Goal: Information Seeking & Learning: Learn about a topic

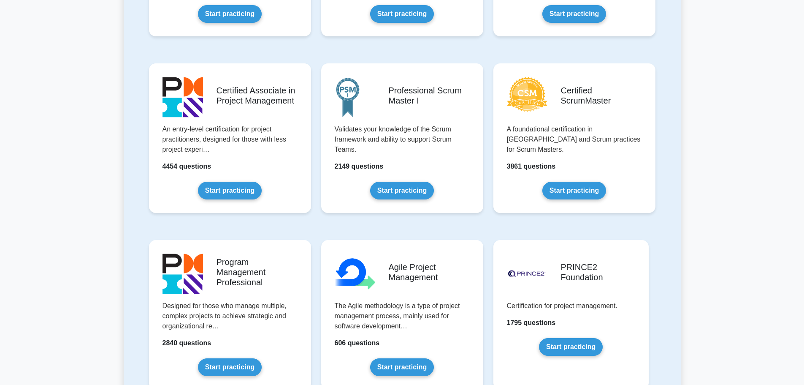
scroll to position [338, 0]
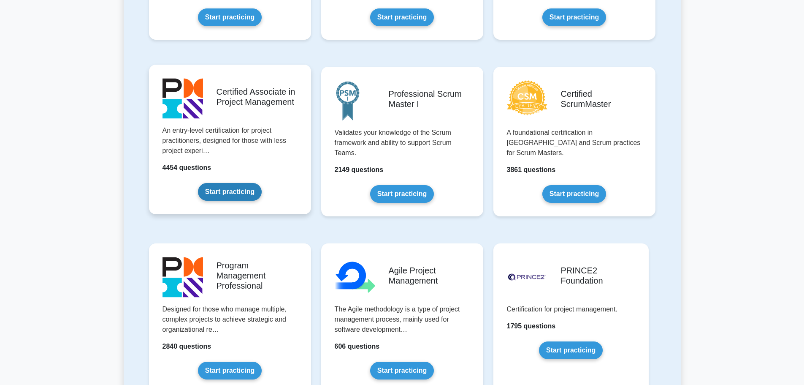
click at [240, 198] on link "Start practicing" at bounding box center [230, 192] width 64 height 18
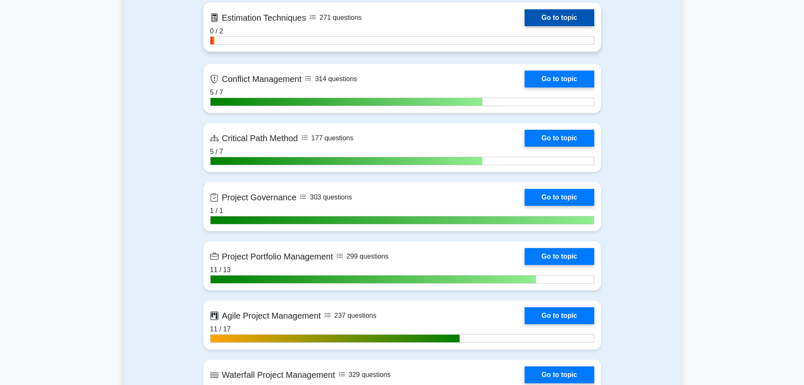
scroll to position [1520, 0]
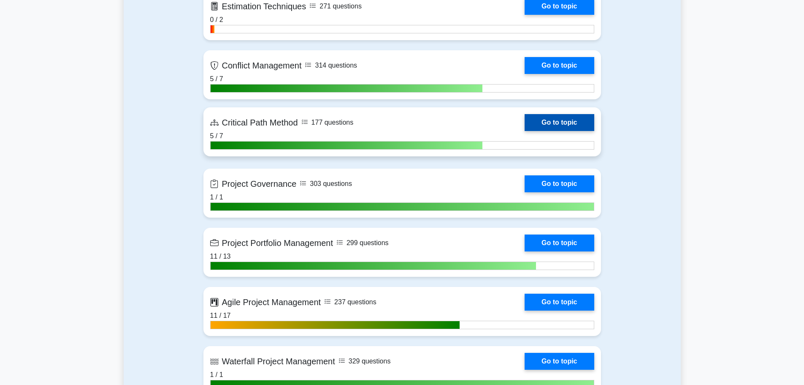
click at [525, 123] on link "Go to topic" at bounding box center [559, 122] width 69 height 17
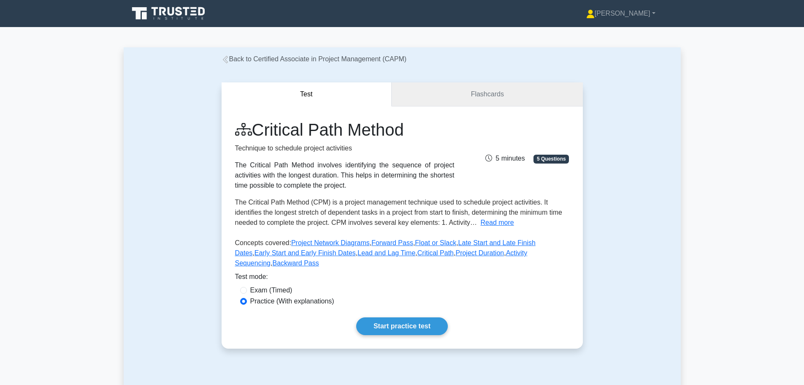
click at [467, 92] on link "Flashcards" at bounding box center [487, 94] width 191 height 24
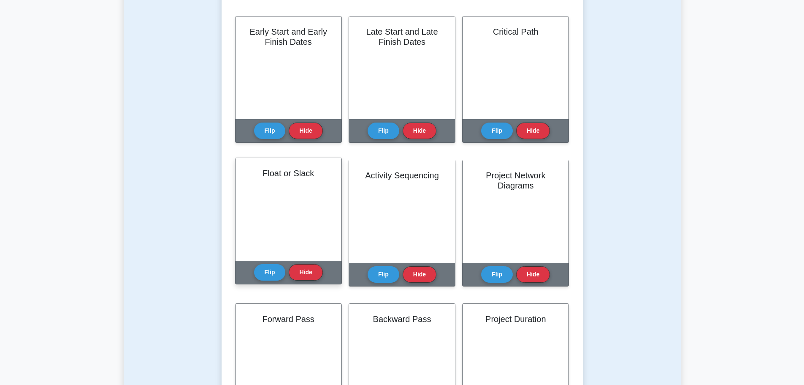
scroll to position [211, 0]
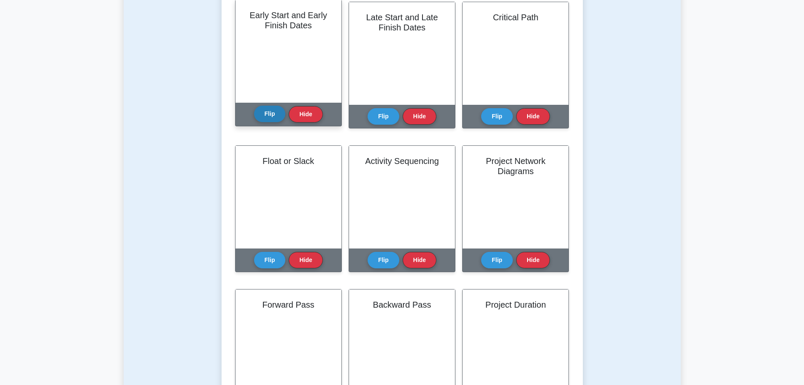
click at [266, 110] on button "Flip" at bounding box center [270, 114] width 32 height 16
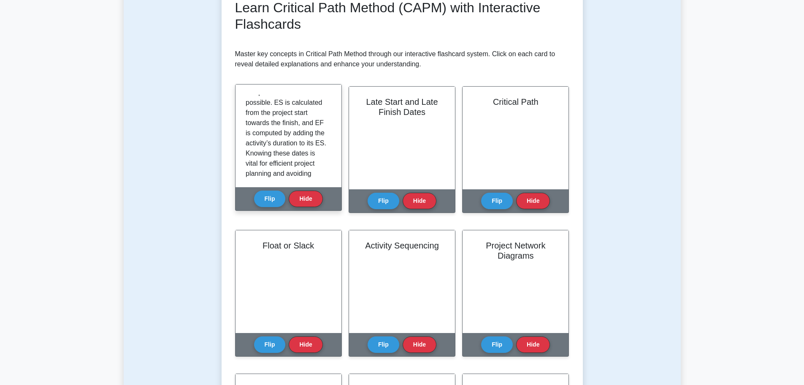
scroll to position [84, 0]
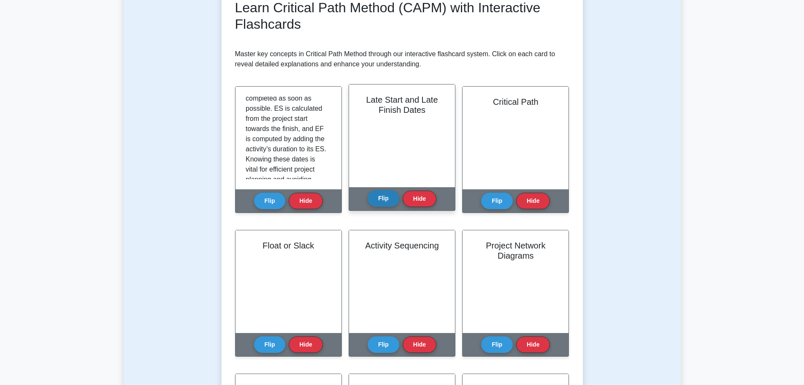
click at [377, 198] on button "Flip" at bounding box center [384, 198] width 32 height 16
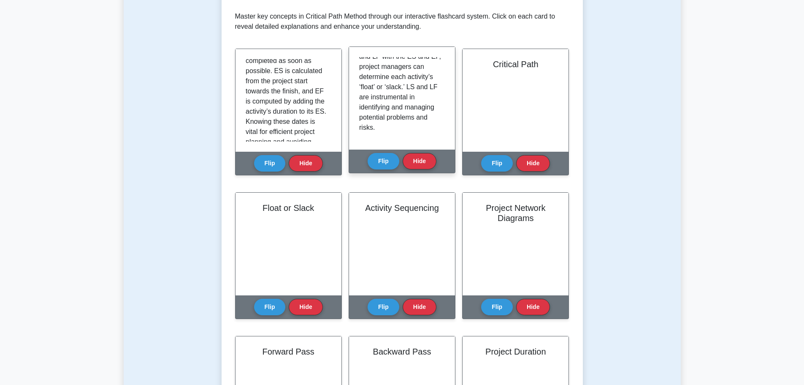
scroll to position [169, 0]
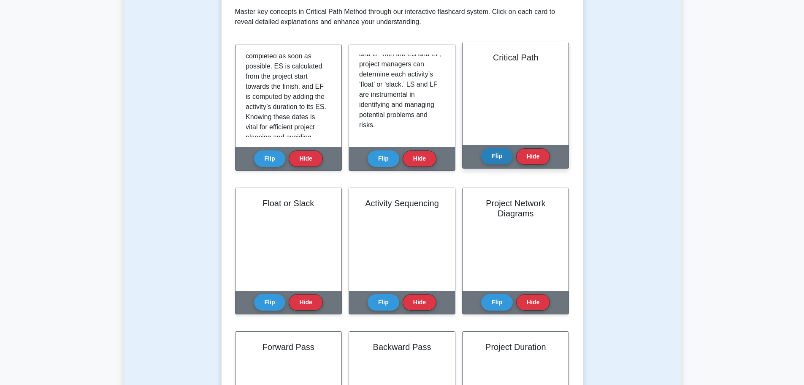
click at [501, 157] on button "Flip" at bounding box center [497, 156] width 32 height 16
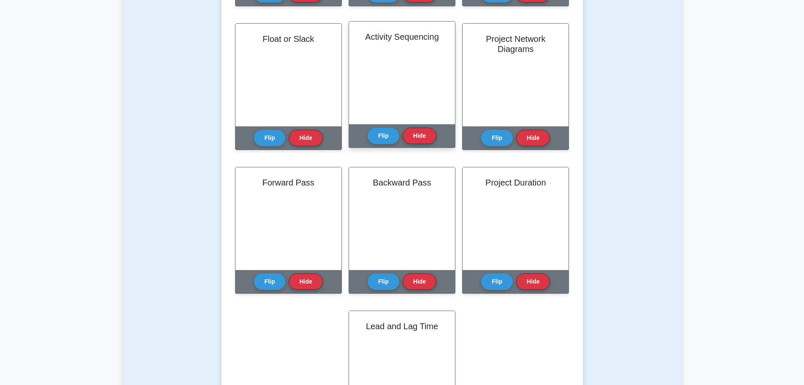
scroll to position [338, 0]
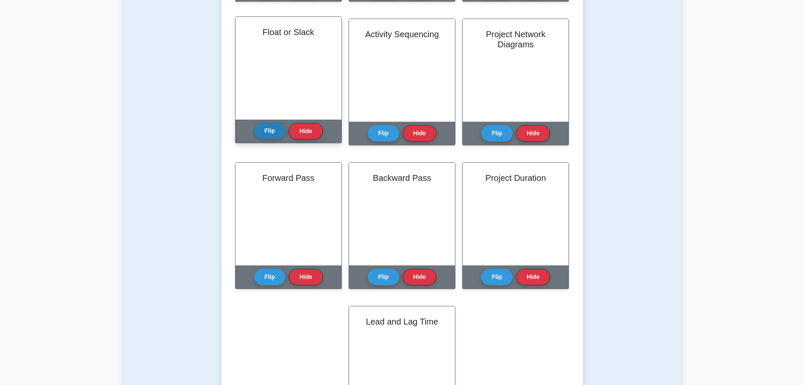
click at [266, 128] on button "Flip" at bounding box center [270, 130] width 32 height 16
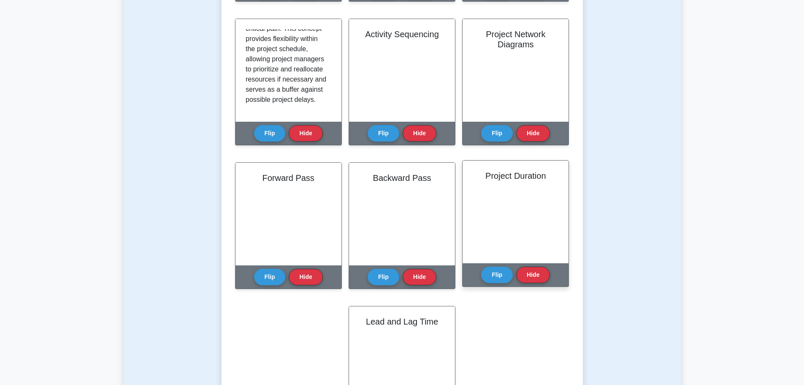
scroll to position [96, 0]
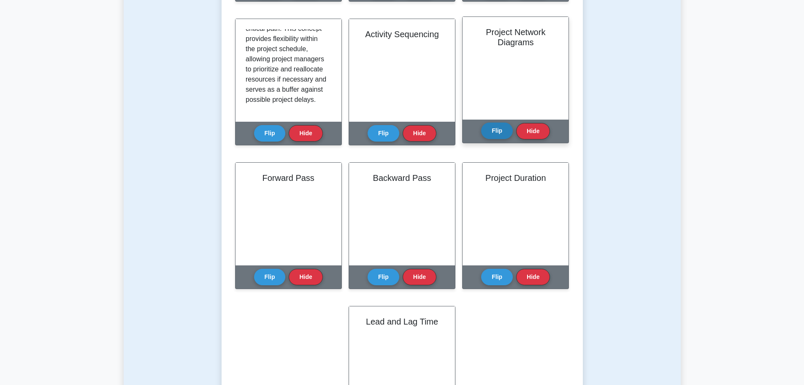
click at [498, 135] on button "Flip" at bounding box center [497, 130] width 32 height 16
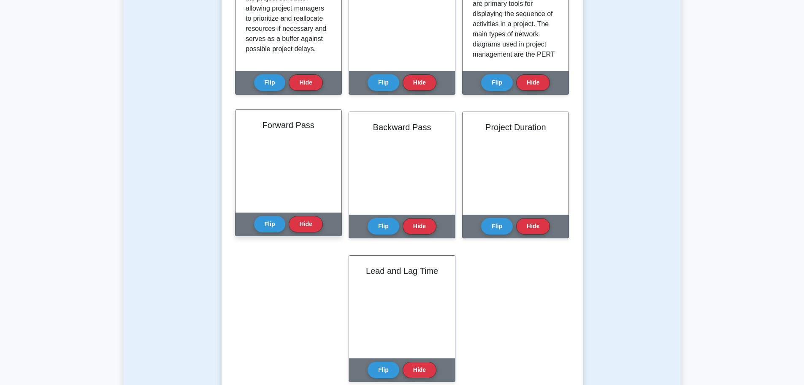
scroll to position [422, 0]
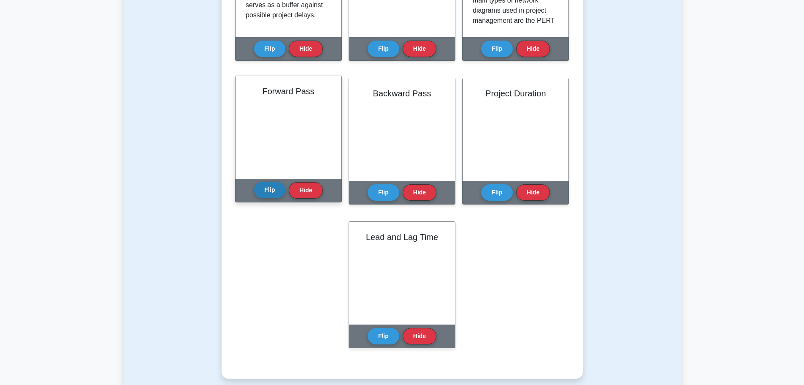
click at [265, 192] on button "Flip" at bounding box center [270, 190] width 32 height 16
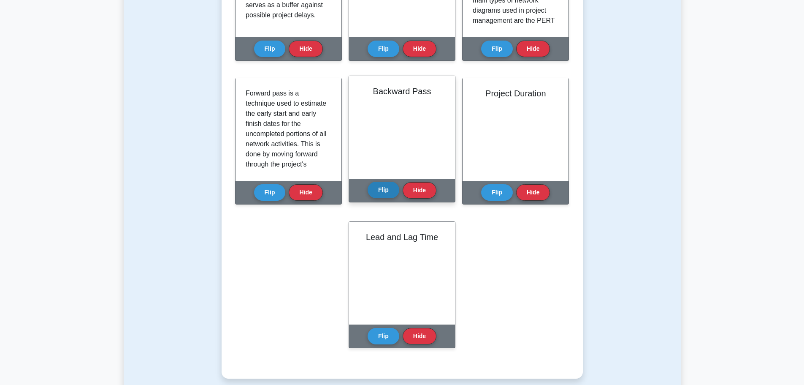
click at [386, 188] on button "Flip" at bounding box center [384, 190] width 32 height 16
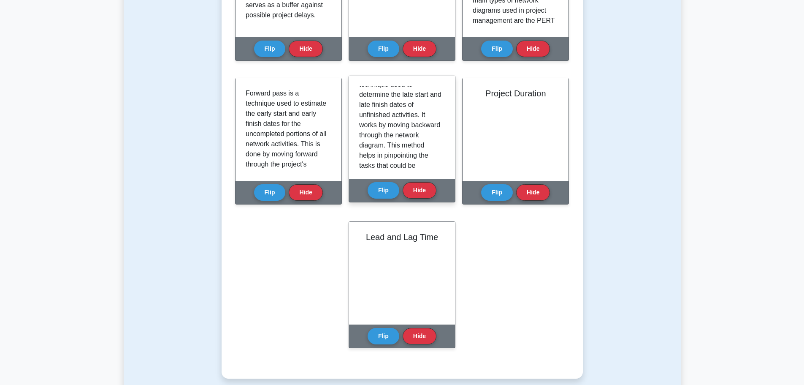
scroll to position [42, 0]
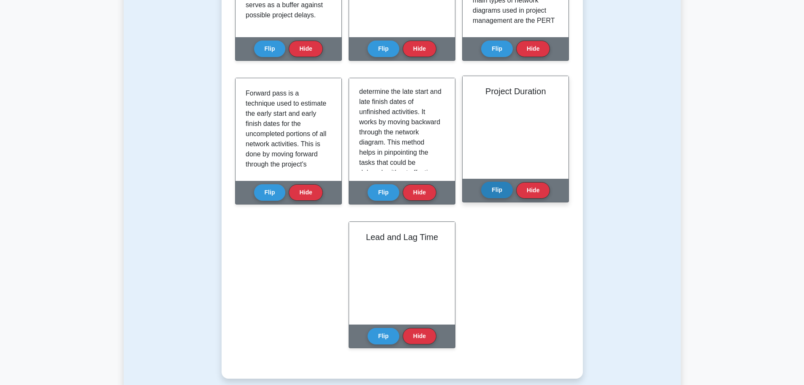
click at [491, 191] on button "Flip" at bounding box center [497, 190] width 32 height 16
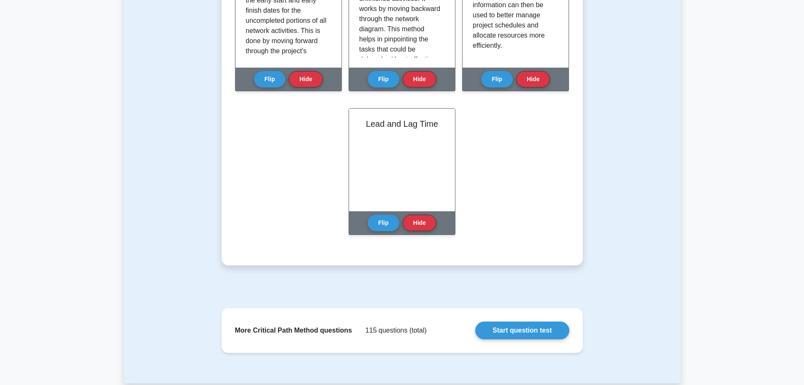
scroll to position [549, 0]
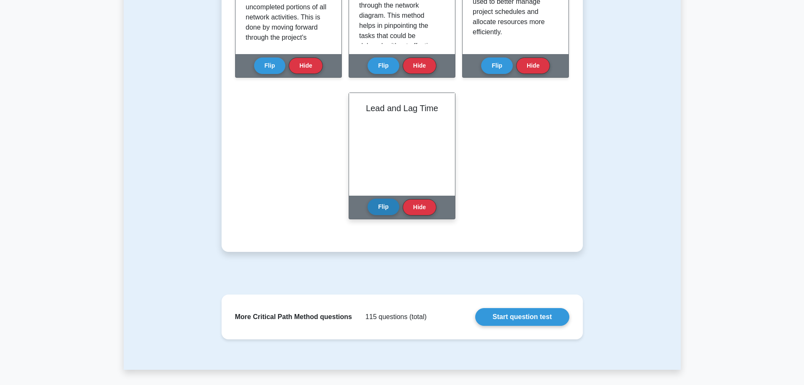
click at [377, 206] on button "Flip" at bounding box center [384, 206] width 32 height 16
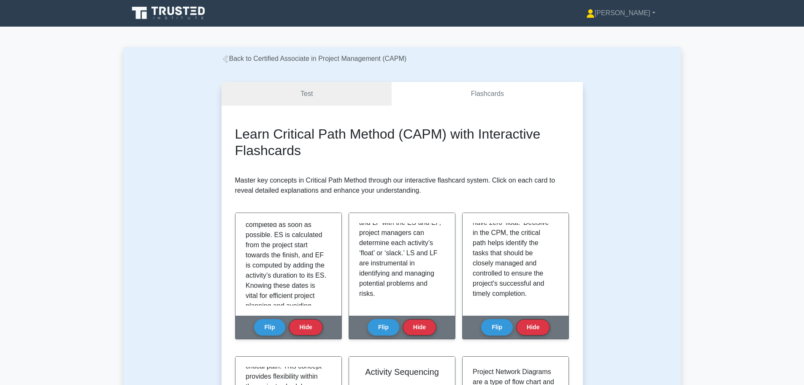
scroll to position [0, 0]
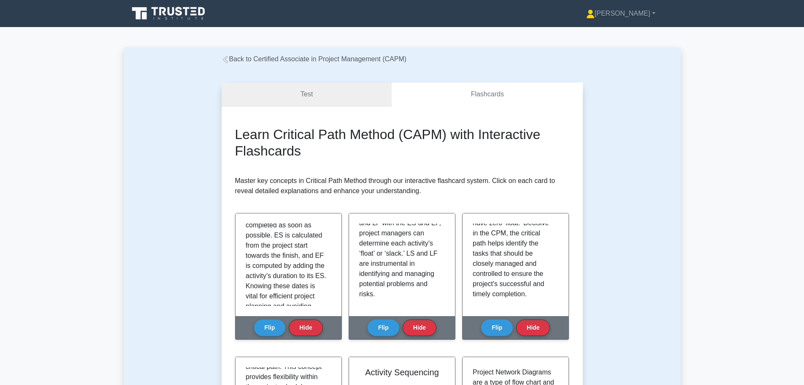
click at [321, 93] on link "Test" at bounding box center [307, 94] width 171 height 24
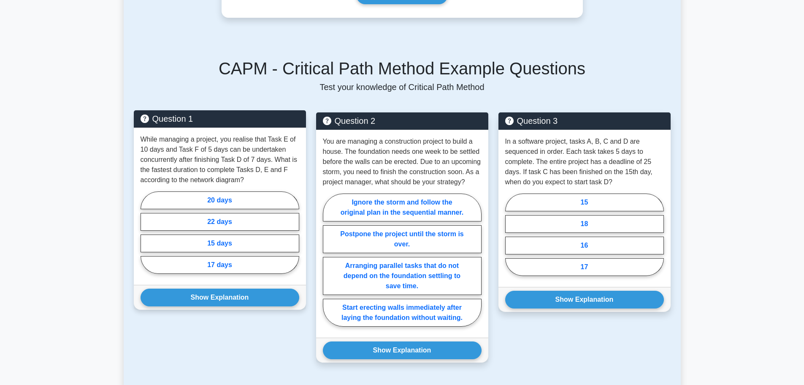
scroll to position [338, 0]
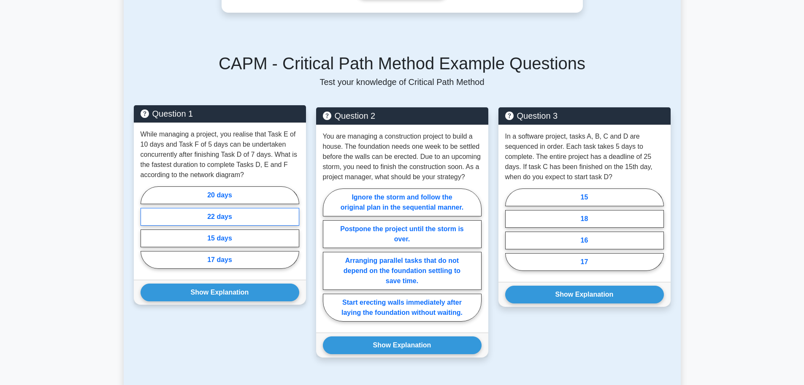
click at [235, 208] on label "22 days" at bounding box center [220, 217] width 159 height 18
click at [146, 227] on input "22 days" at bounding box center [143, 229] width 5 height 5
radio input "true"
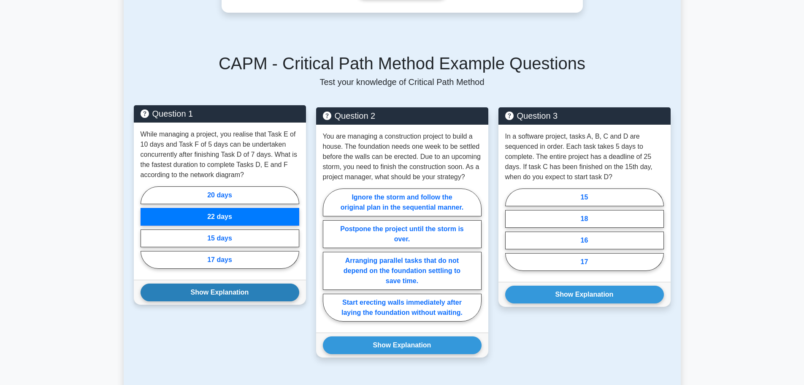
click at [231, 286] on button "Show Explanation" at bounding box center [220, 292] width 159 height 18
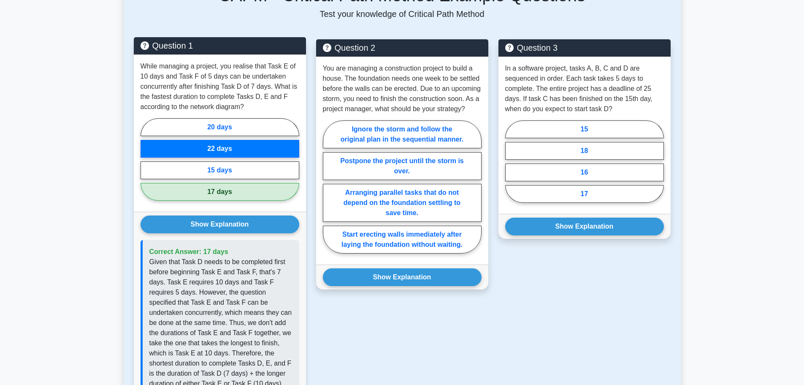
scroll to position [295, 0]
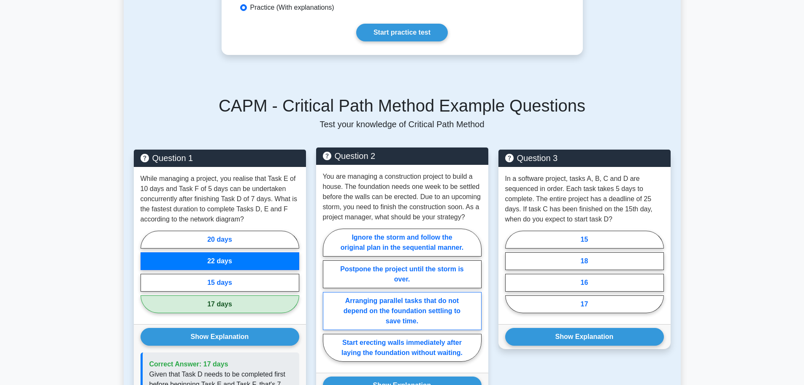
click at [383, 306] on label "Arranging parallel tasks that do not depend on the foundation settling to save …" at bounding box center [402, 311] width 159 height 38
click at [328, 300] on input "Arranging parallel tasks that do not depend on the foundation settling to save …" at bounding box center [325, 297] width 5 height 5
radio input "true"
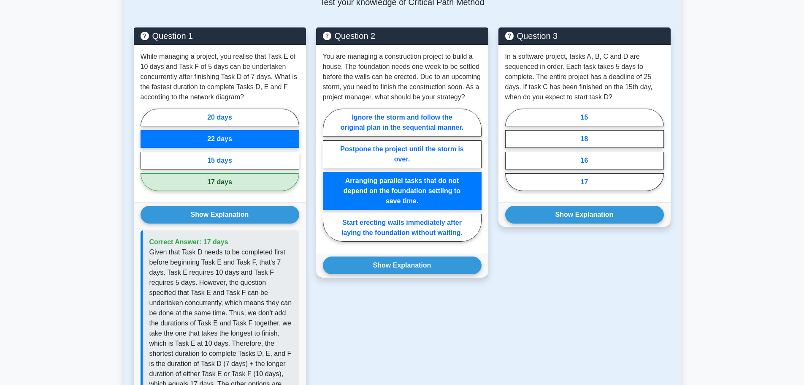
scroll to position [422, 0]
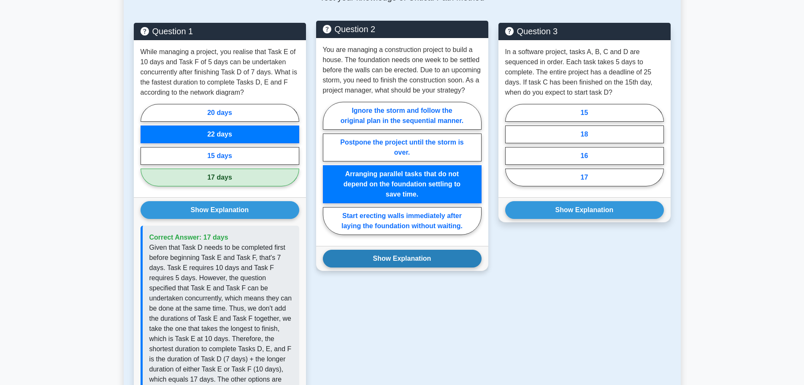
click at [380, 249] on button "Show Explanation" at bounding box center [402, 258] width 159 height 18
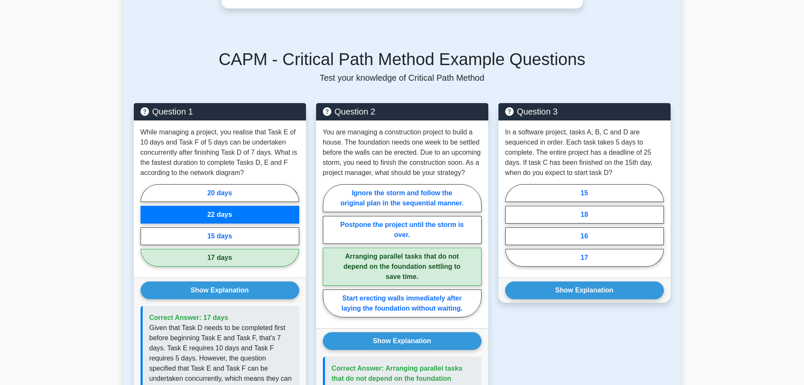
scroll to position [338, 0]
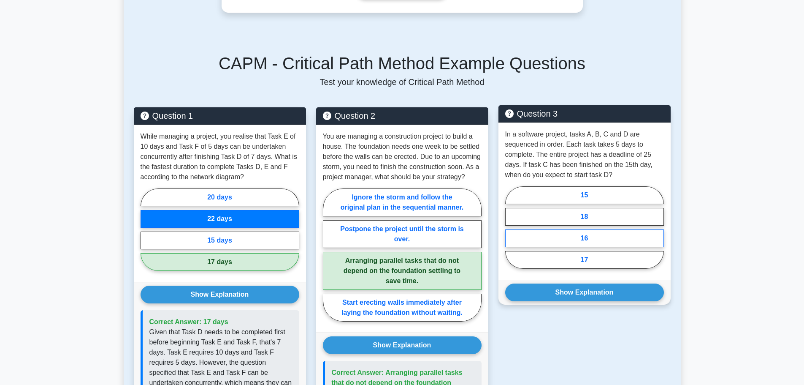
click at [564, 229] on label "16" at bounding box center [584, 238] width 159 height 18
click at [511, 227] on input "16" at bounding box center [507, 229] width 5 height 5
radio input "true"
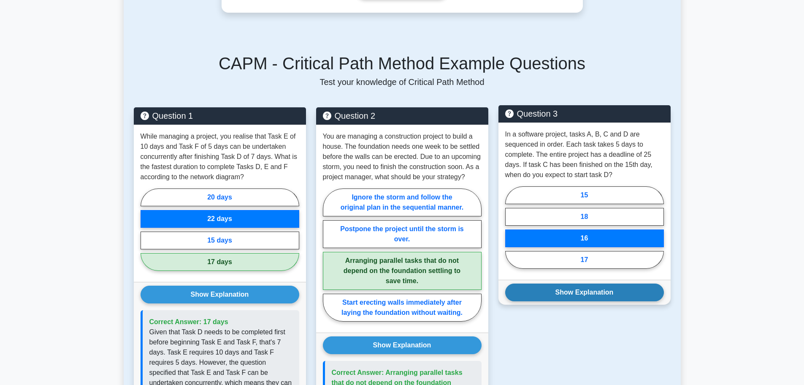
click at [569, 283] on button "Show Explanation" at bounding box center [584, 292] width 159 height 18
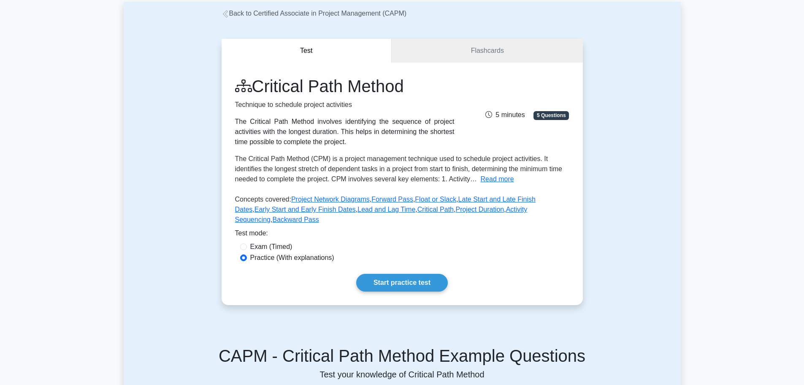
scroll to position [0, 0]
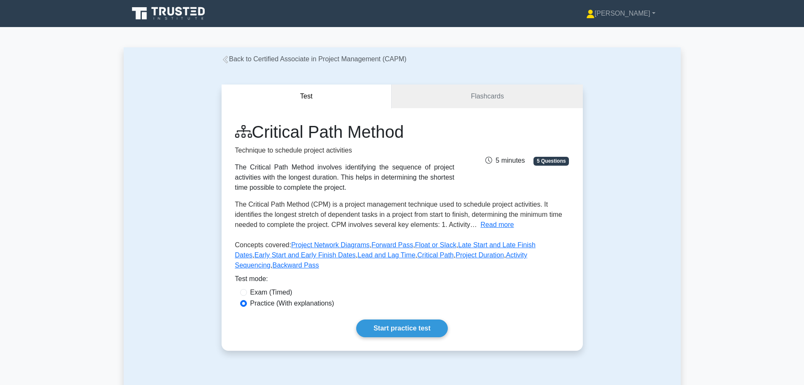
click at [273, 62] on link "Back to Certified Associate in Project Management (CAPM)" at bounding box center [314, 58] width 185 height 7
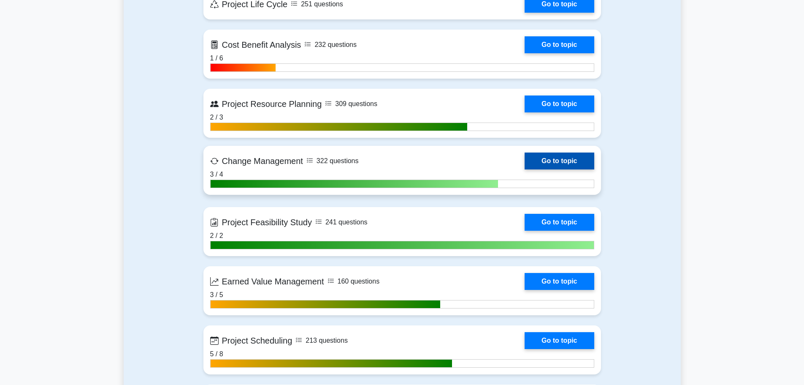
scroll to position [1098, 0]
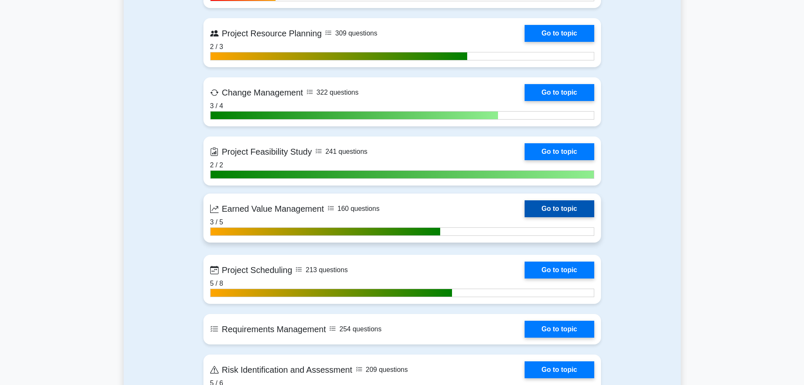
click at [549, 217] on link "Go to topic" at bounding box center [559, 208] width 69 height 17
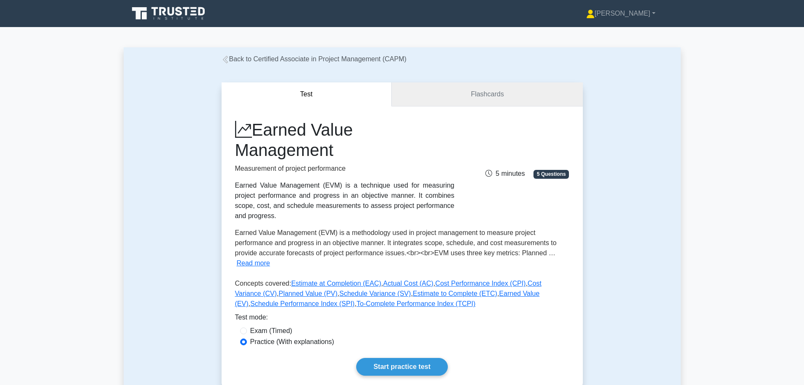
click at [515, 97] on link "Flashcards" at bounding box center [487, 94] width 191 height 24
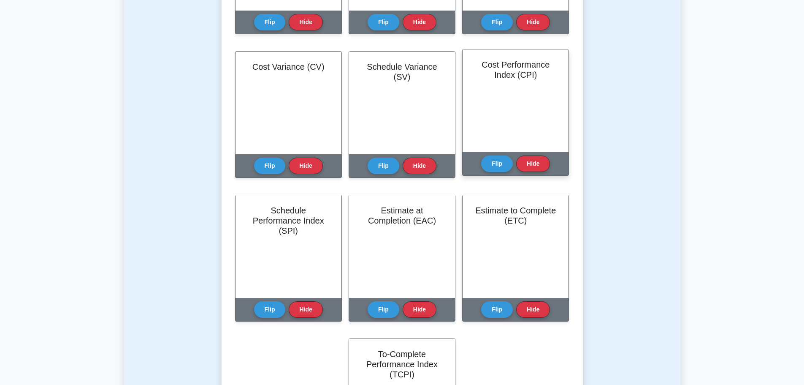
scroll to position [295, 0]
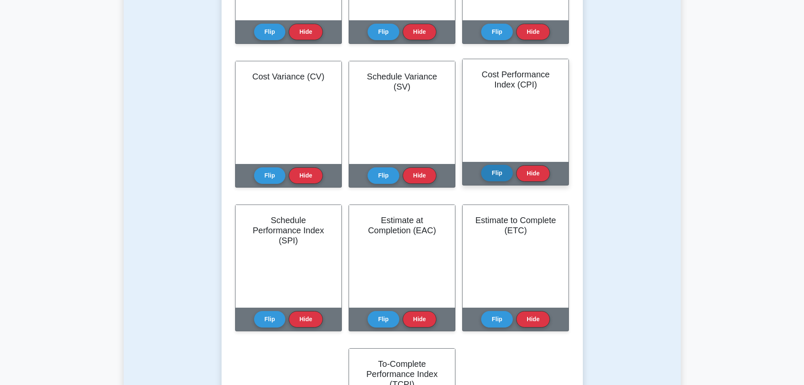
click at [502, 177] on button "Flip" at bounding box center [497, 173] width 32 height 16
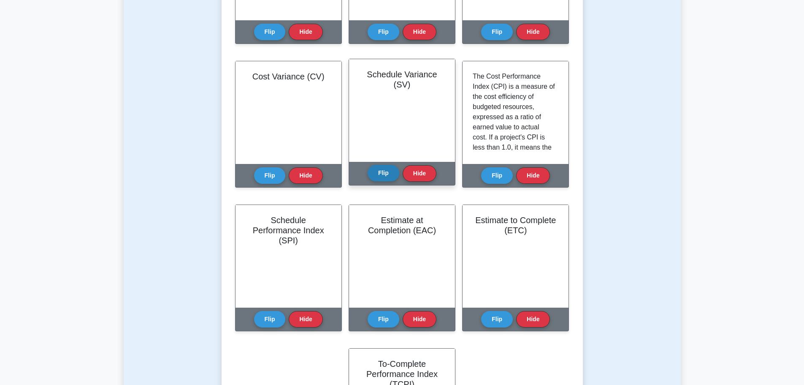
click at [384, 166] on button "Flip" at bounding box center [384, 173] width 32 height 16
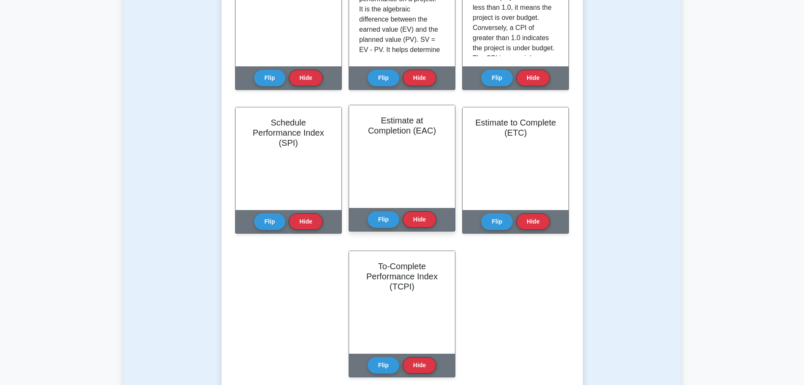
scroll to position [422, 0]
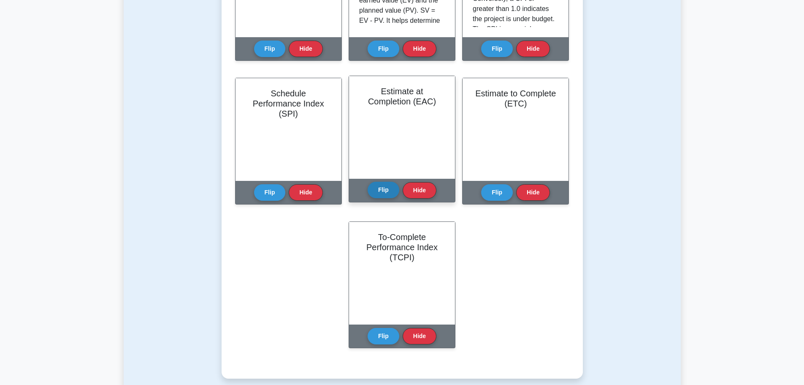
click at [388, 188] on button "Flip" at bounding box center [384, 190] width 32 height 16
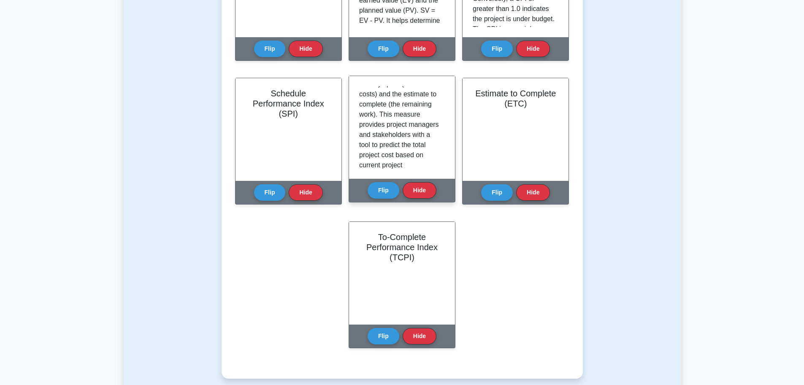
scroll to position [157, 0]
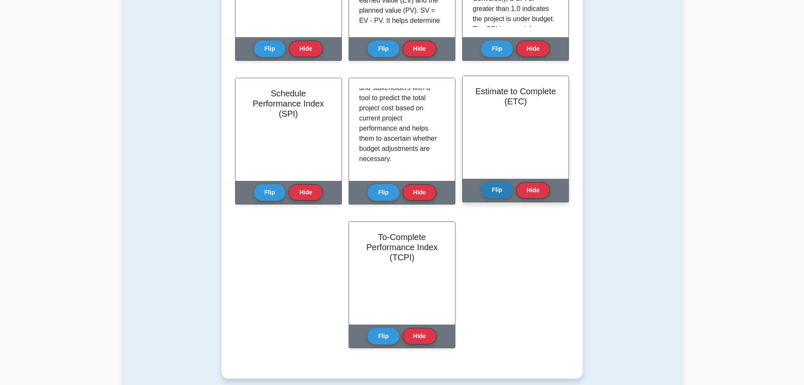
click at [488, 187] on button "Flip" at bounding box center [497, 190] width 32 height 16
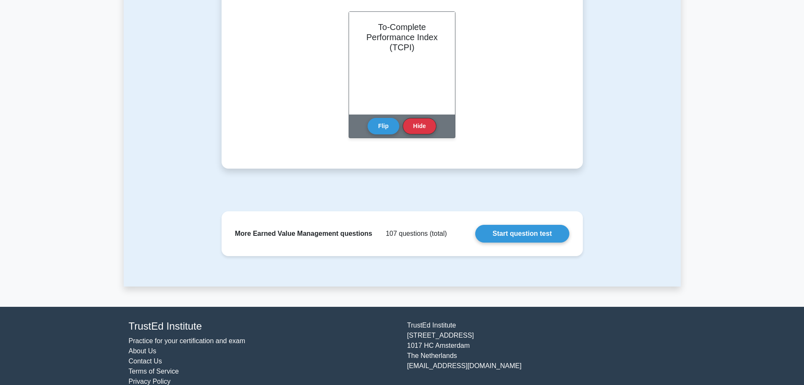
scroll to position [605, 0]
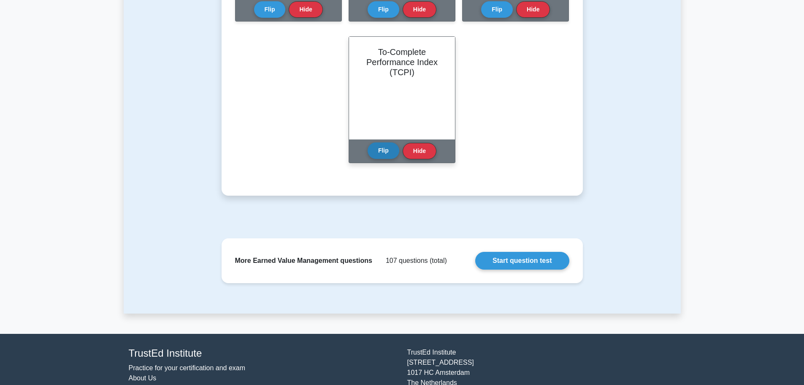
click at [382, 154] on button "Flip" at bounding box center [384, 150] width 32 height 16
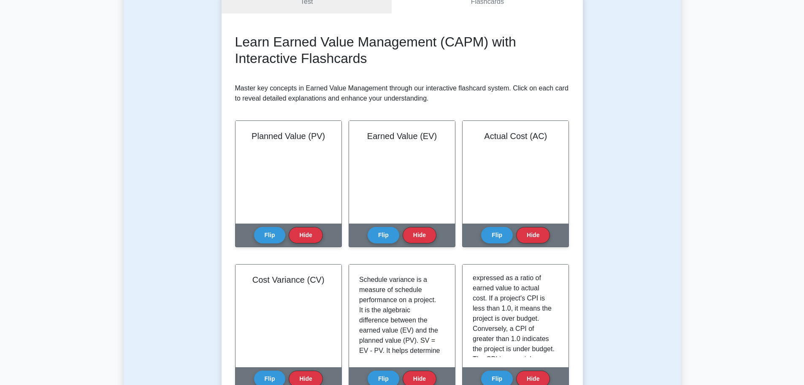
scroll to position [0, 0]
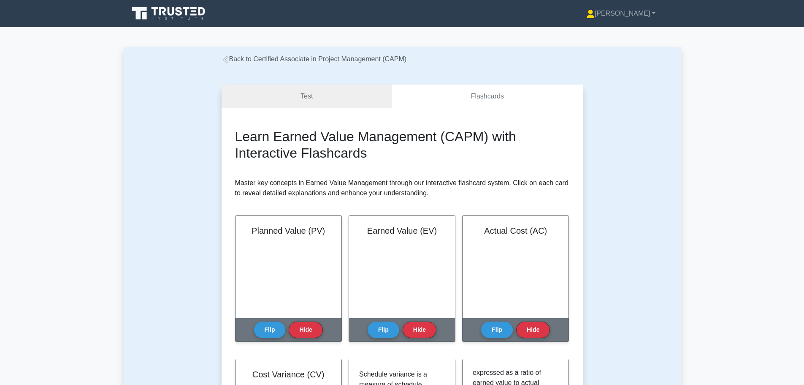
click at [290, 63] on div "Back to Certified Associate in Project Management (CAPM)" at bounding box center [402, 59] width 371 height 10
click at [292, 61] on link "Back to Certified Associate in Project Management (CAPM)" at bounding box center [314, 58] width 185 height 7
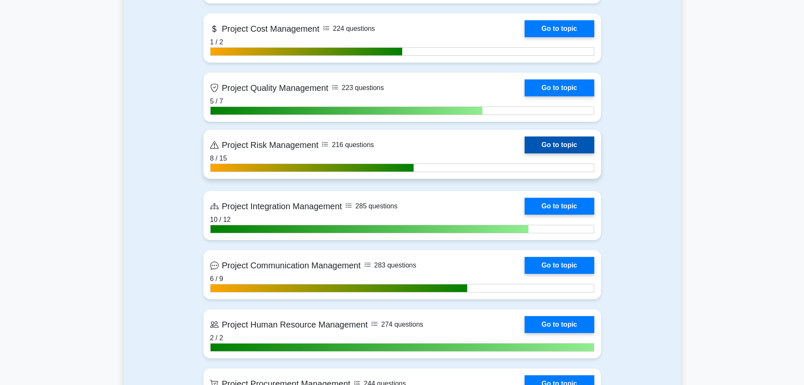
scroll to position [507, 0]
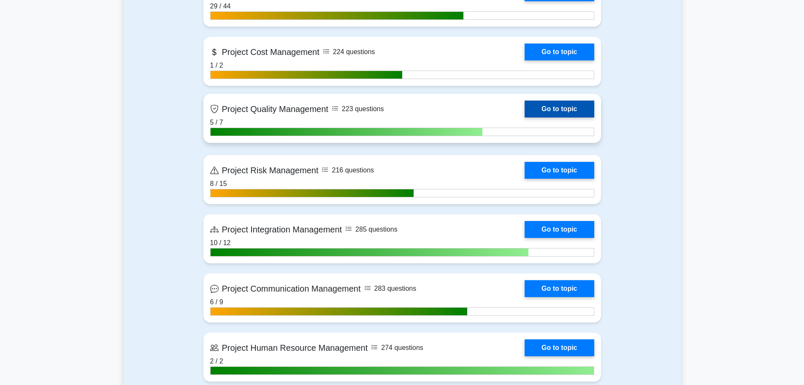
click at [549, 112] on link "Go to topic" at bounding box center [559, 108] width 69 height 17
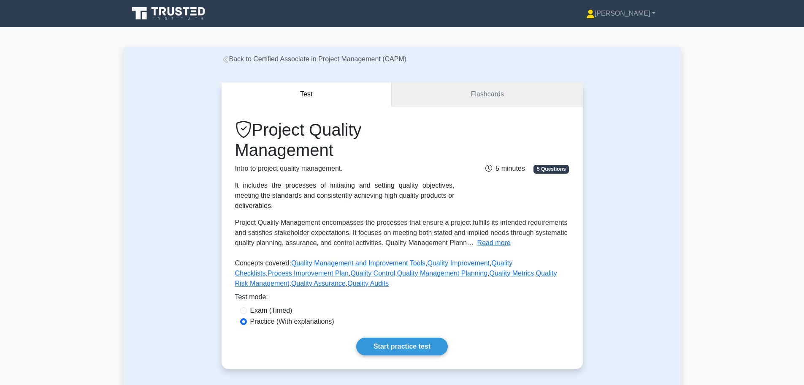
click at [445, 90] on link "Flashcards" at bounding box center [487, 94] width 191 height 24
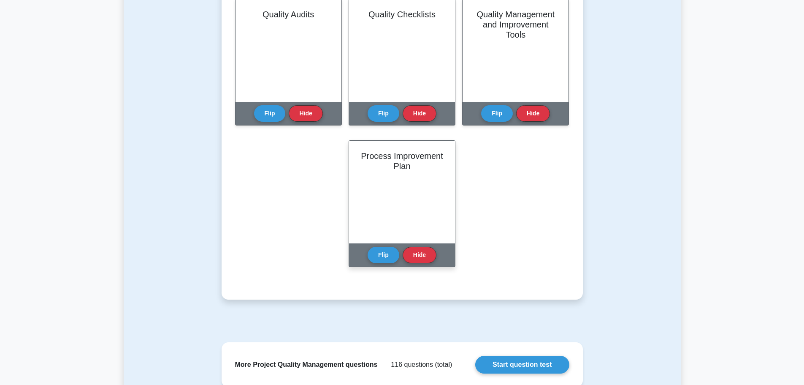
scroll to position [507, 0]
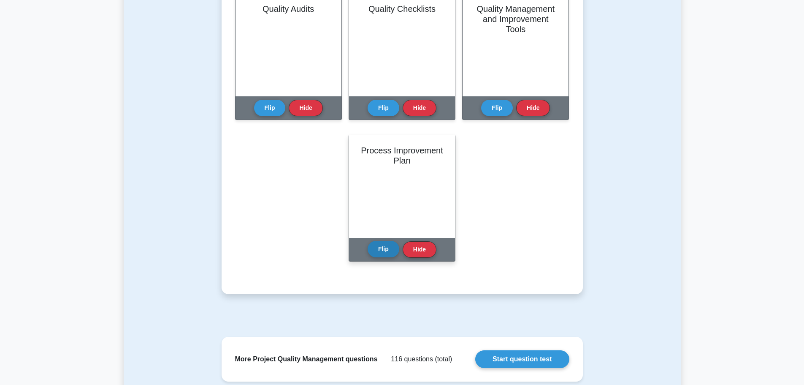
click at [391, 249] on button "Flip" at bounding box center [384, 249] width 32 height 16
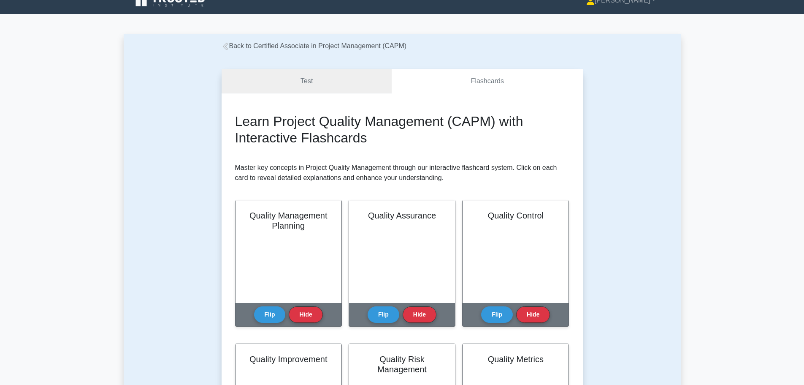
scroll to position [0, 0]
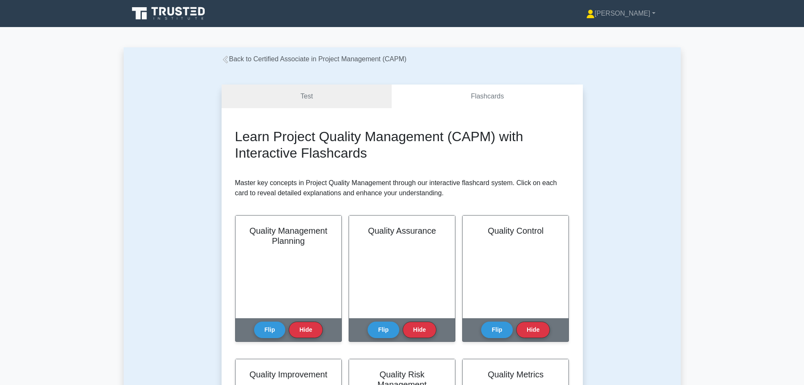
click at [298, 60] on link "Back to Certified Associate in Project Management (CAPM)" at bounding box center [314, 58] width 185 height 7
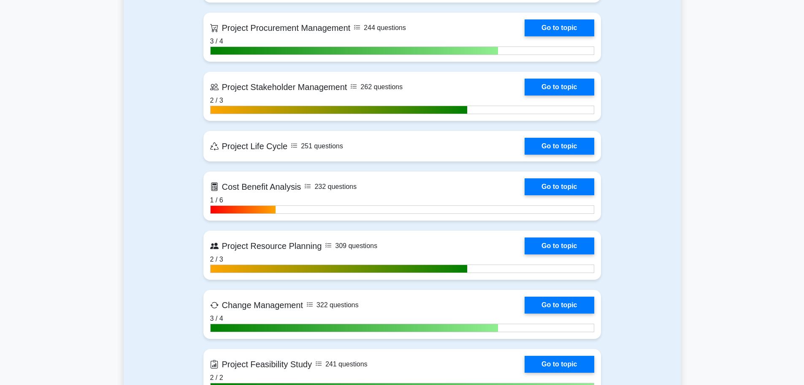
scroll to position [929, 0]
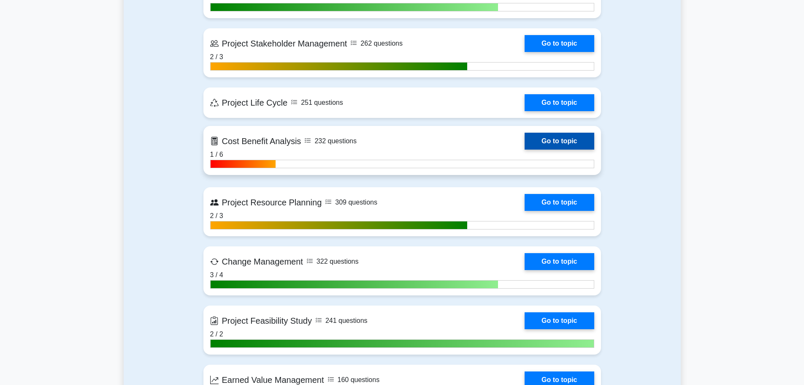
click at [570, 140] on link "Go to topic" at bounding box center [559, 141] width 69 height 17
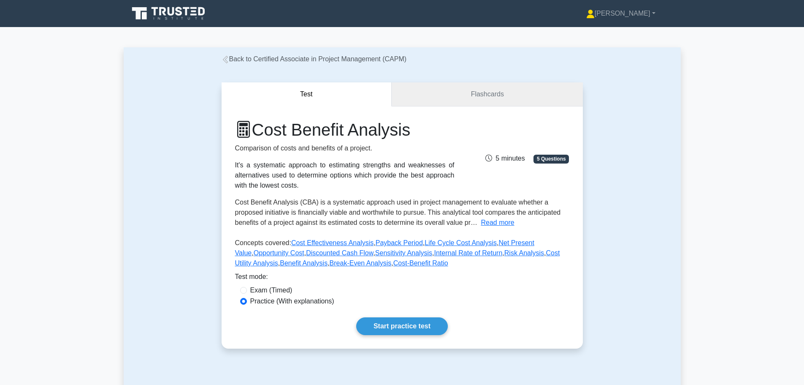
click at [462, 91] on link "Flashcards" at bounding box center [487, 94] width 191 height 24
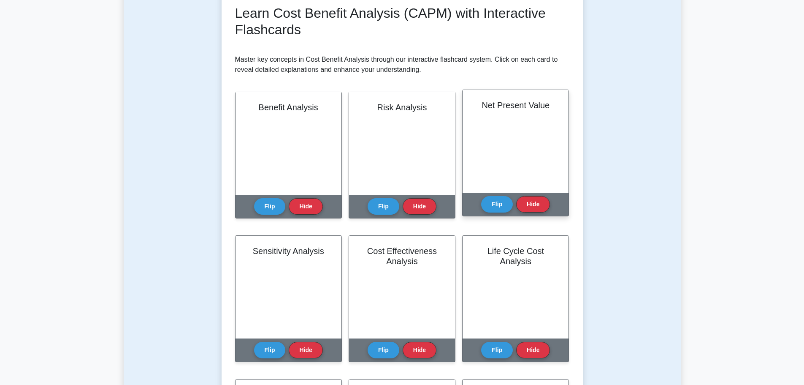
scroll to position [127, 0]
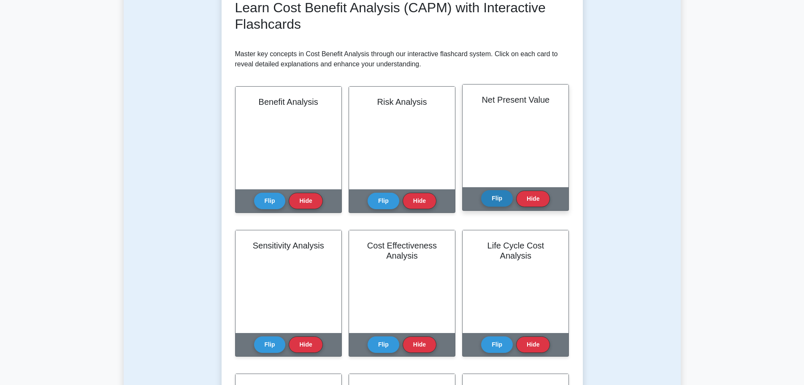
click at [490, 198] on button "Flip" at bounding box center [497, 198] width 32 height 16
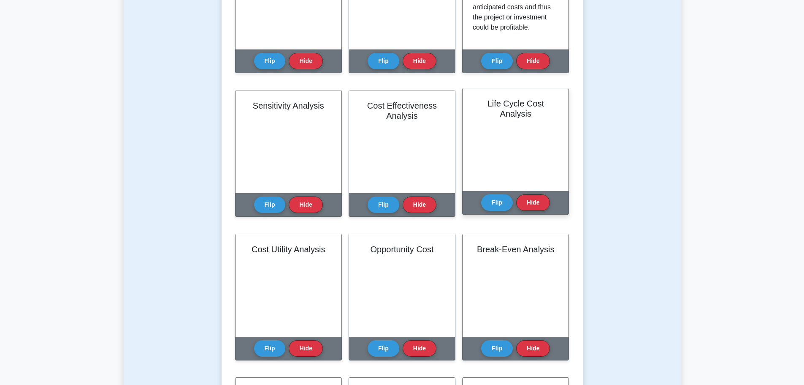
scroll to position [295, 0]
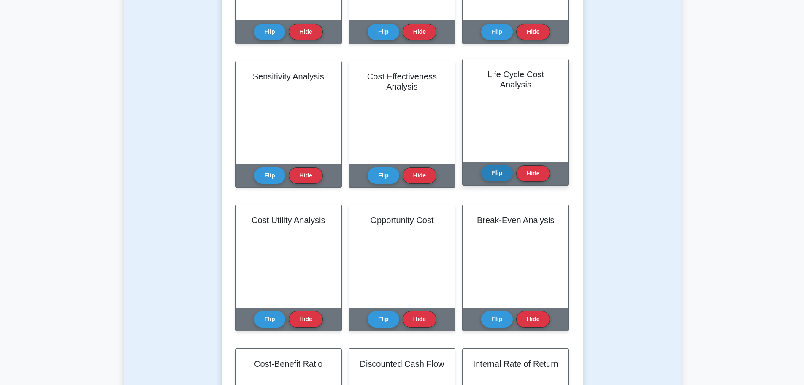
click at [504, 168] on button "Flip" at bounding box center [497, 173] width 32 height 16
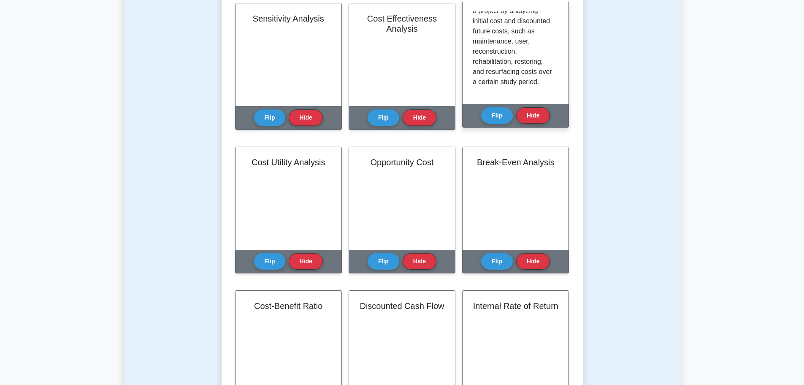
scroll to position [422, 0]
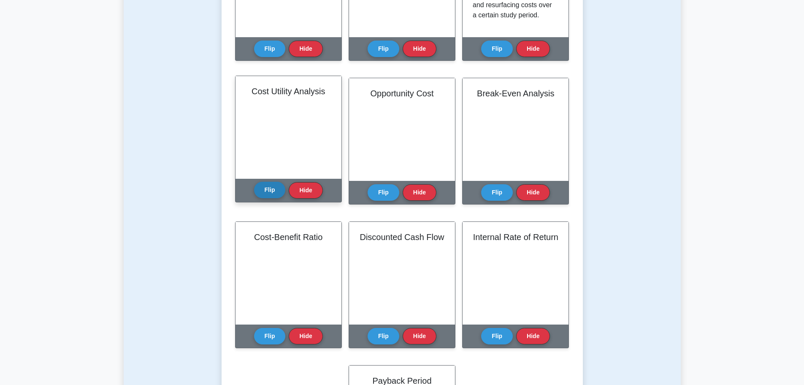
click at [270, 193] on button "Flip" at bounding box center [270, 190] width 32 height 16
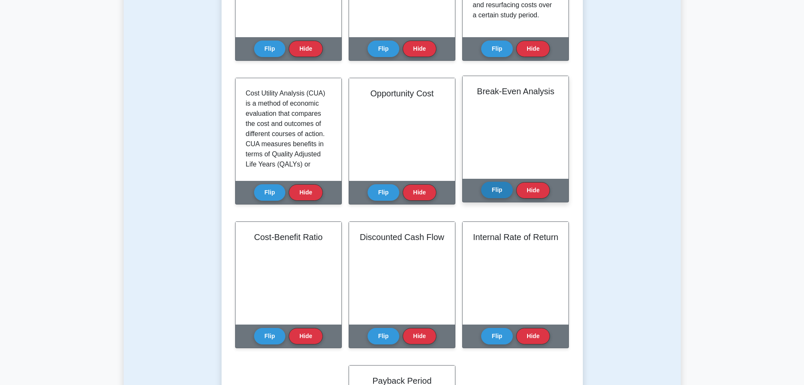
click at [491, 187] on button "Flip" at bounding box center [497, 190] width 32 height 16
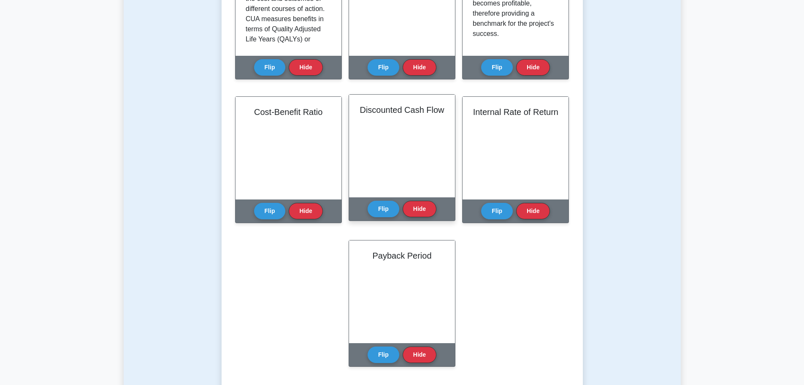
scroll to position [549, 0]
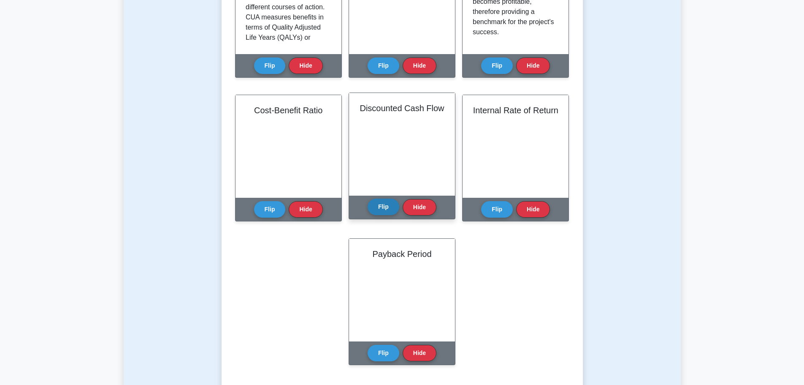
click at [381, 204] on button "Flip" at bounding box center [384, 206] width 32 height 16
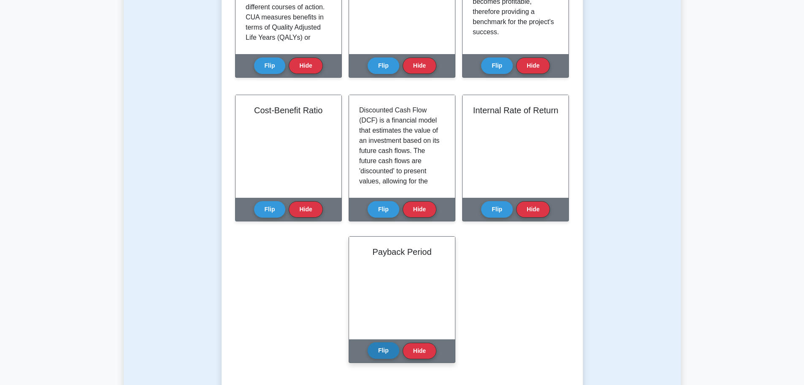
click at [385, 350] on button "Flip" at bounding box center [384, 350] width 32 height 16
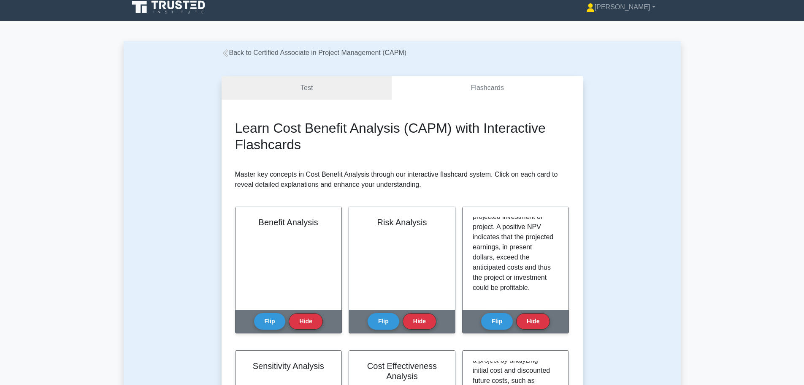
scroll to position [0, 0]
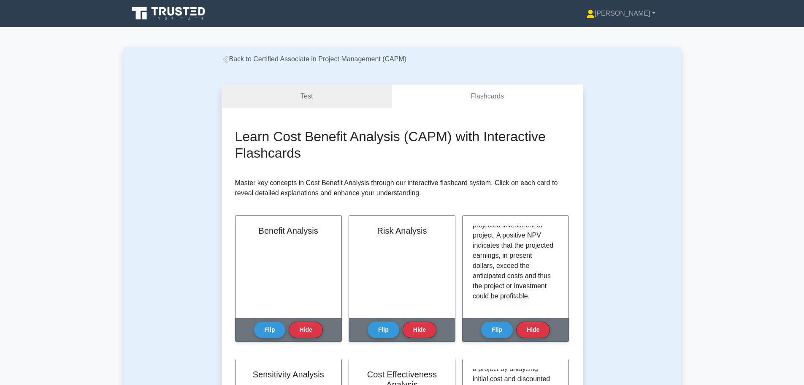
click at [308, 55] on link "Back to Certified Associate in Project Management (CAPM)" at bounding box center [314, 58] width 185 height 7
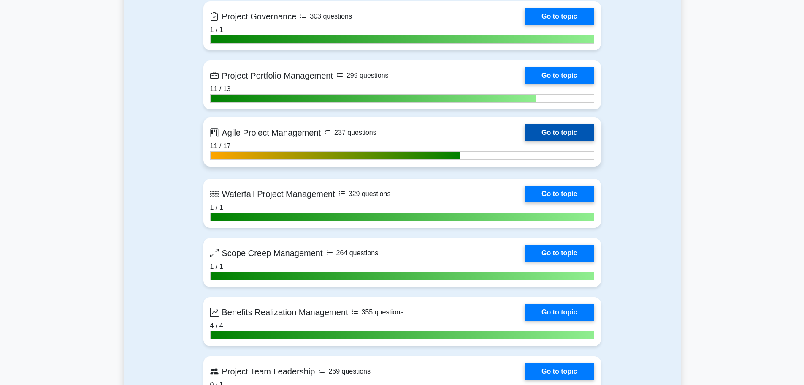
scroll to position [1688, 0]
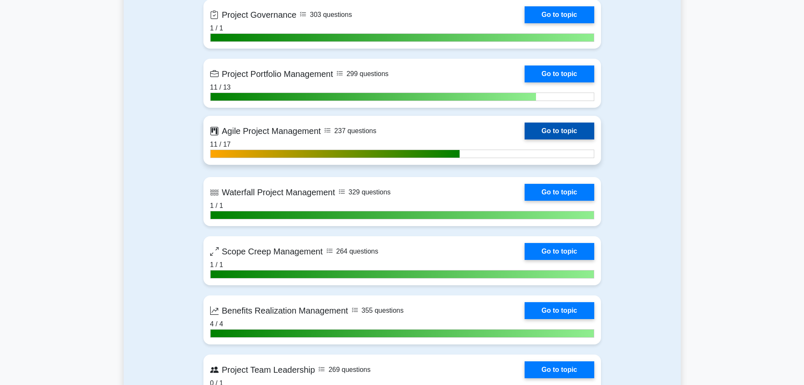
click at [525, 128] on link "Go to topic" at bounding box center [559, 130] width 69 height 17
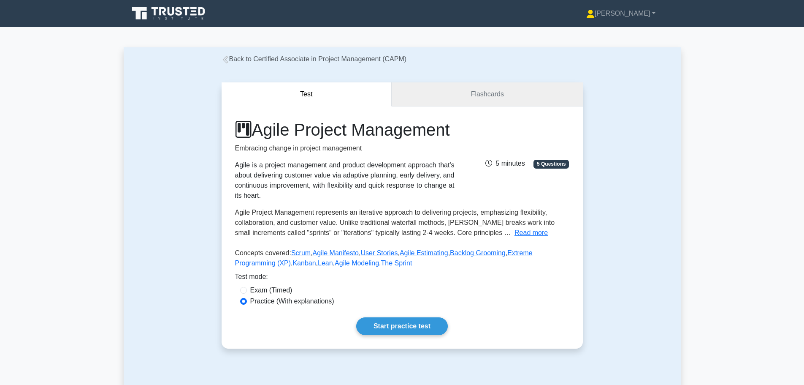
click at [430, 95] on link "Flashcards" at bounding box center [487, 94] width 191 height 24
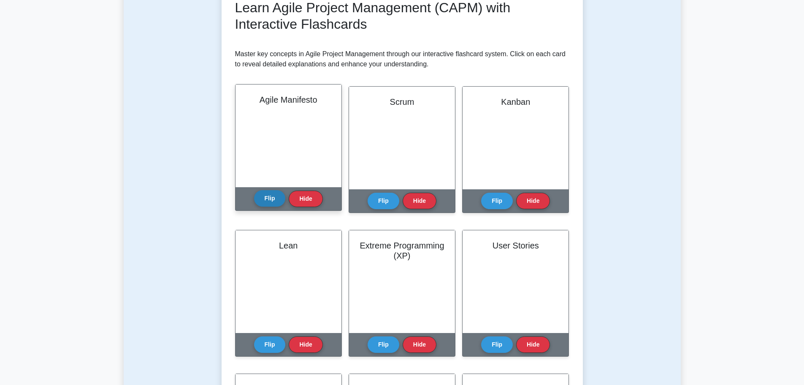
click at [272, 206] on button "Flip" at bounding box center [270, 198] width 32 height 16
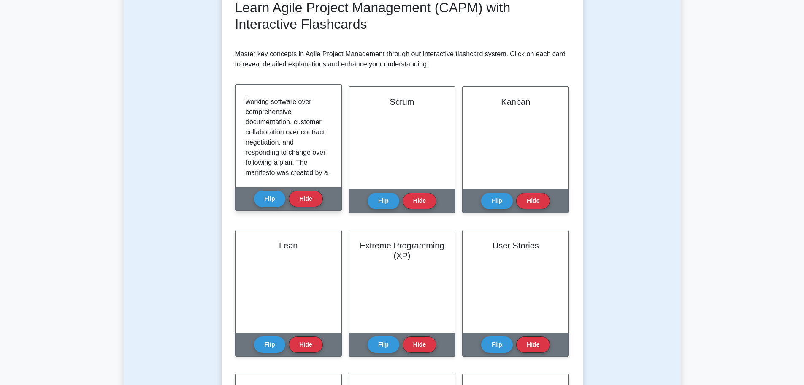
scroll to position [84, 0]
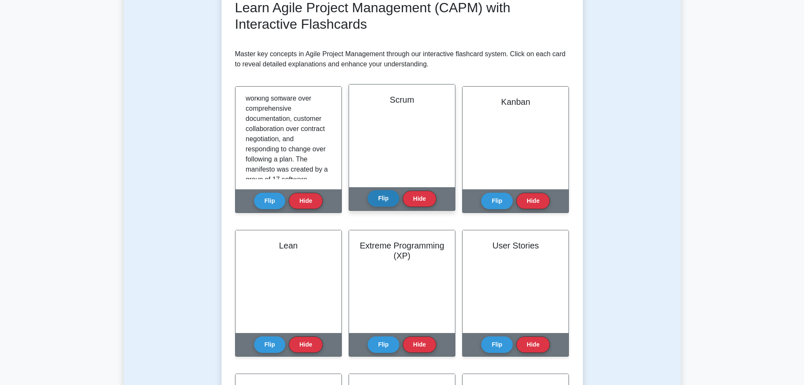
click at [380, 198] on button "Flip" at bounding box center [384, 198] width 32 height 16
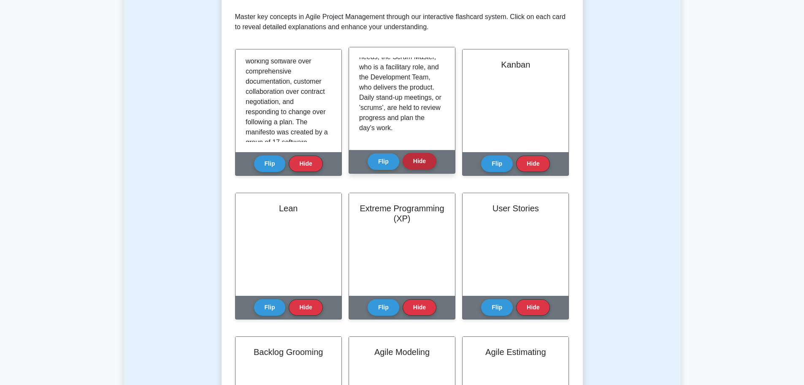
scroll to position [169, 0]
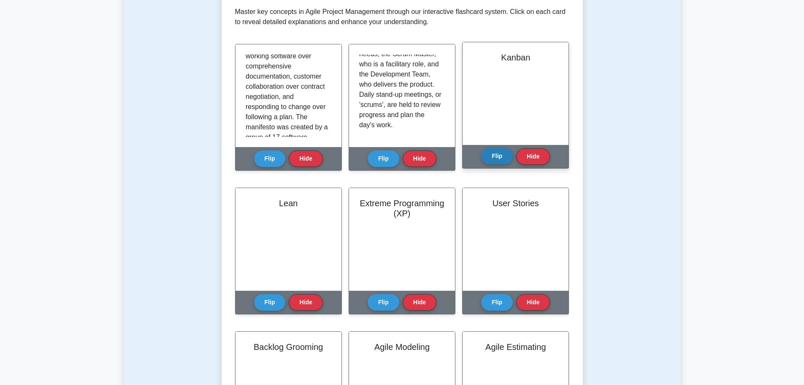
click at [508, 158] on button "Flip" at bounding box center [497, 156] width 32 height 16
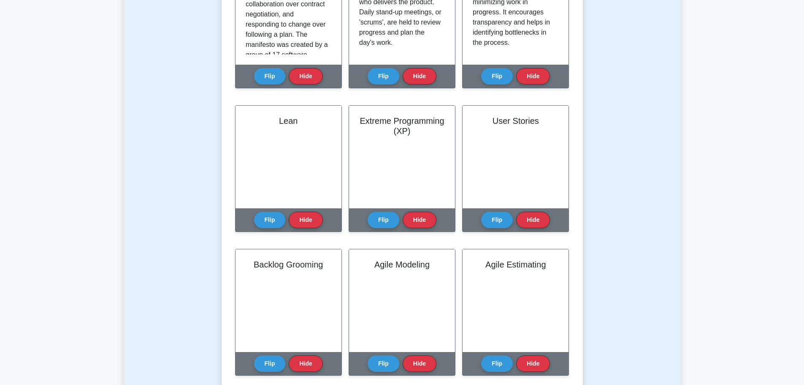
scroll to position [295, 0]
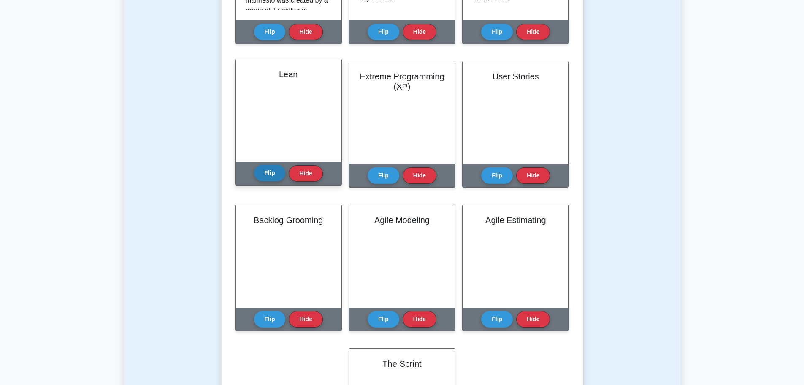
click at [266, 168] on button "Flip" at bounding box center [270, 173] width 32 height 16
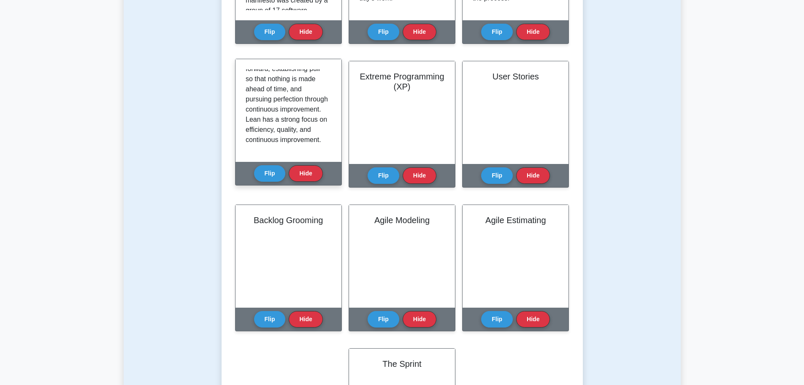
scroll to position [157, 0]
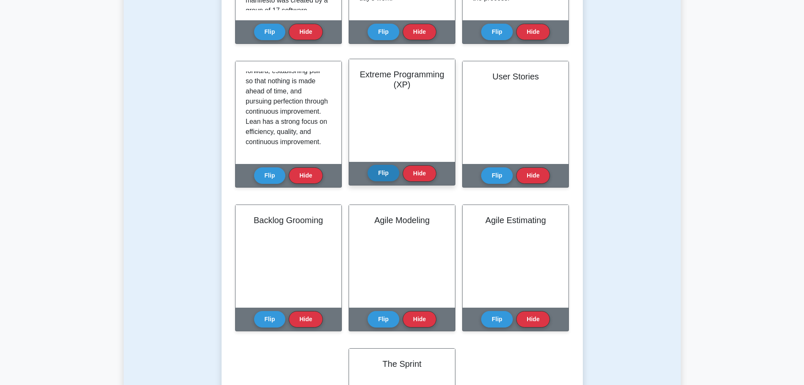
click at [383, 171] on button "Flip" at bounding box center [384, 173] width 32 height 16
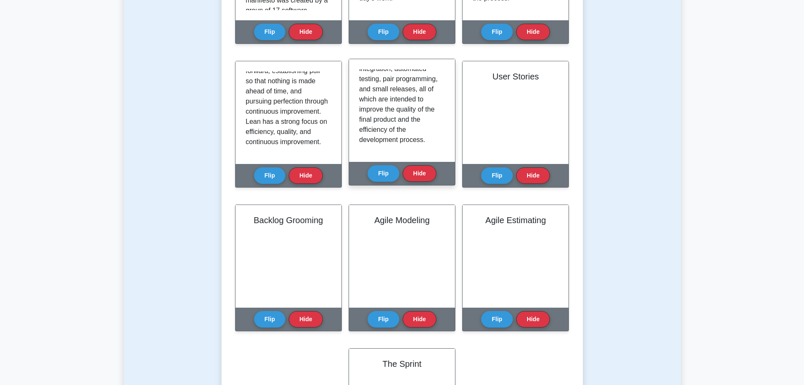
scroll to position [147, 0]
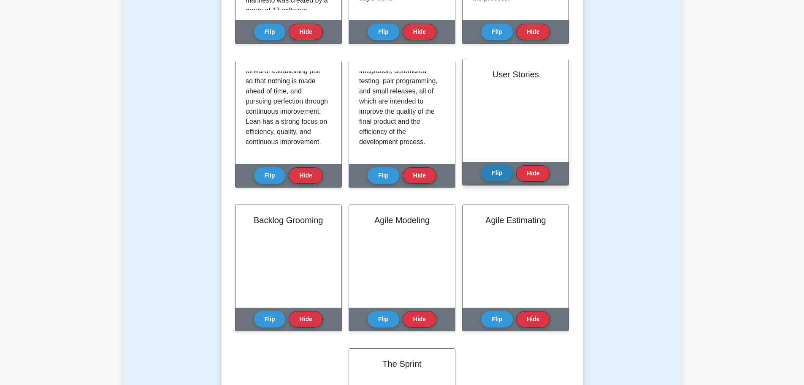
click at [500, 174] on button "Flip" at bounding box center [497, 173] width 32 height 16
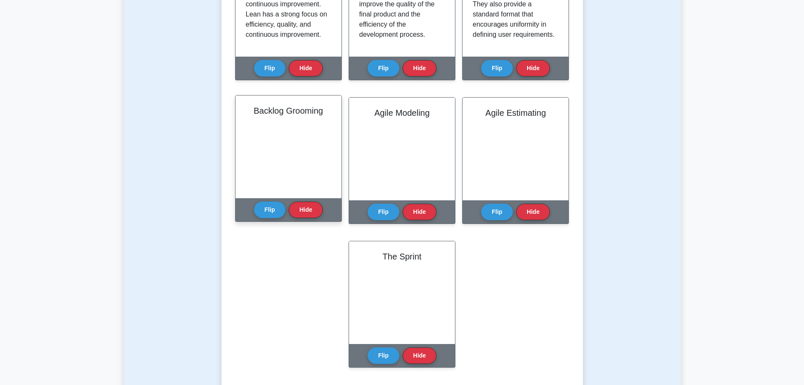
scroll to position [422, 0]
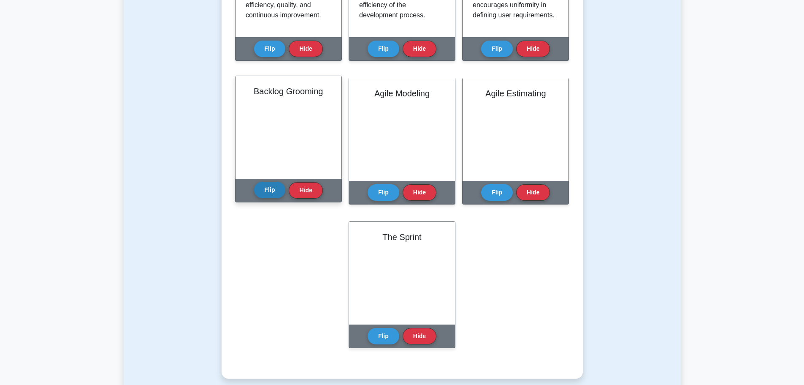
click at [266, 191] on button "Flip" at bounding box center [270, 190] width 32 height 16
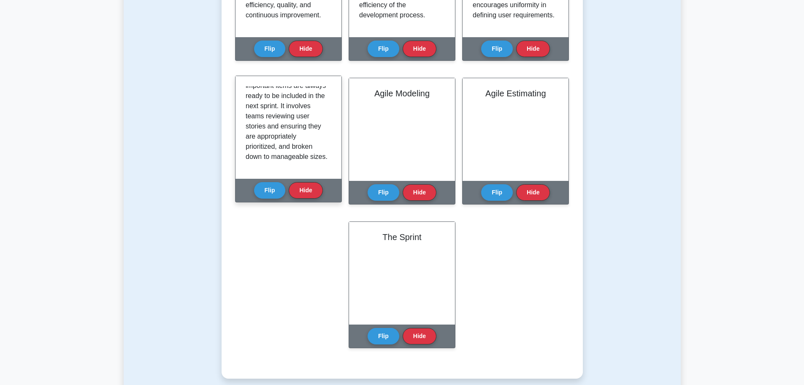
scroll to position [168, 0]
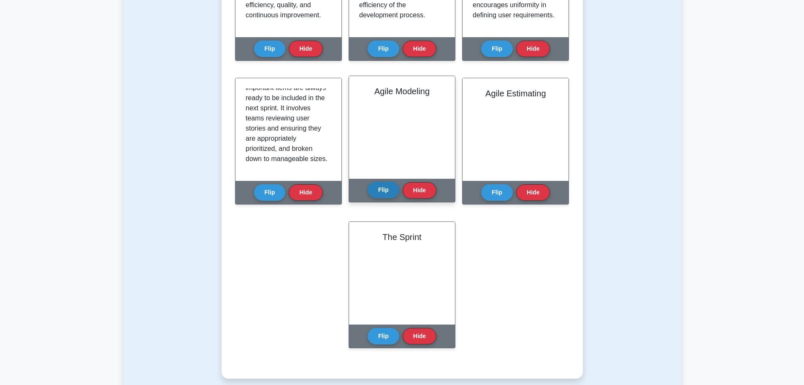
click at [388, 185] on button "Flip" at bounding box center [384, 190] width 32 height 16
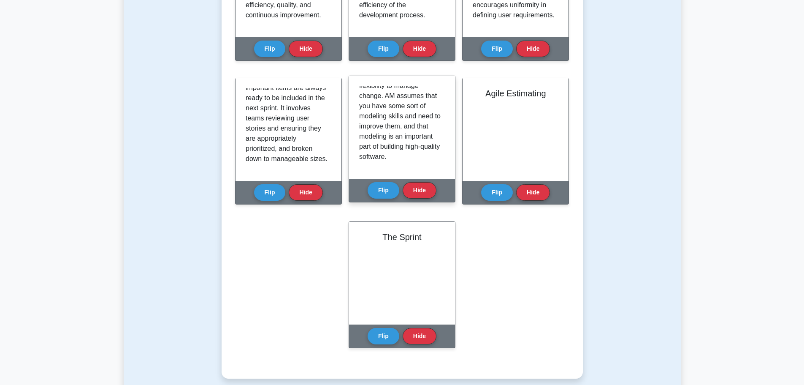
scroll to position [107, 0]
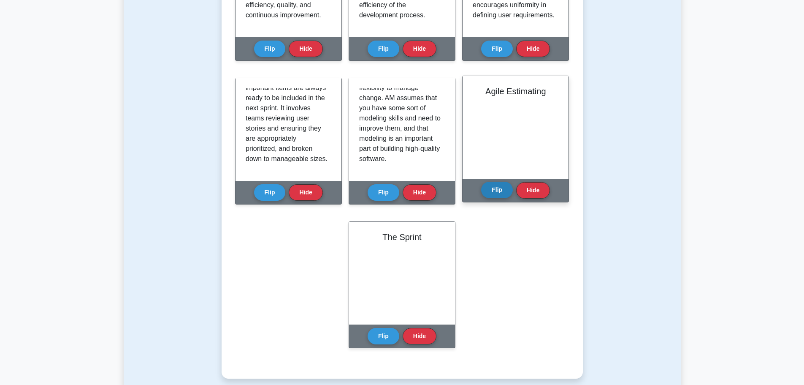
click at [494, 186] on button "Flip" at bounding box center [497, 190] width 32 height 16
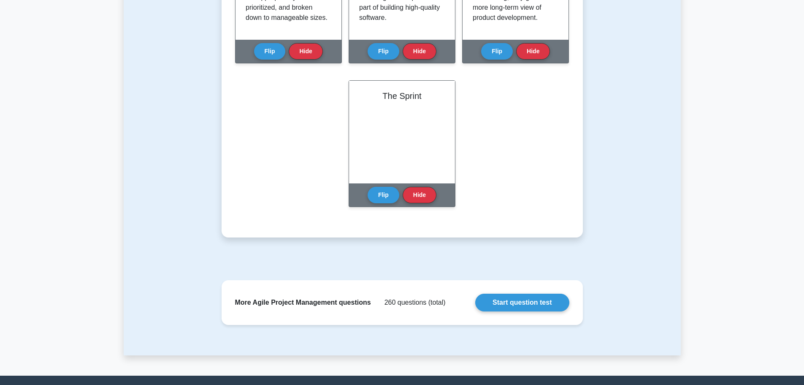
scroll to position [591, 0]
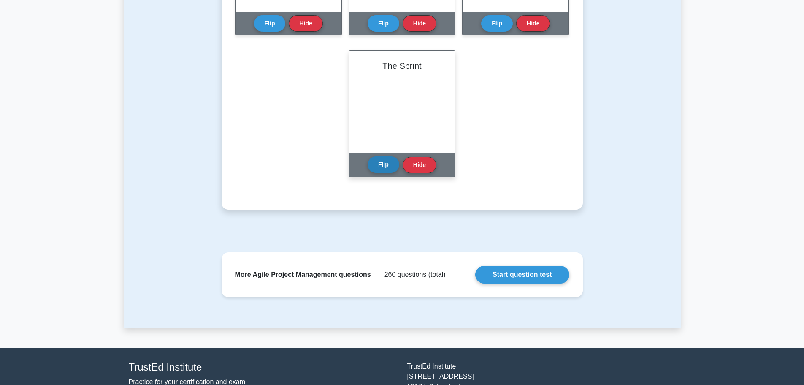
click at [379, 170] on button "Flip" at bounding box center [384, 164] width 32 height 16
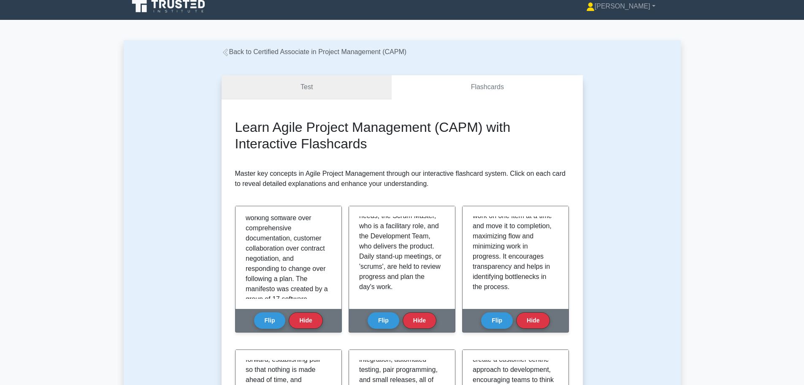
scroll to position [0, 0]
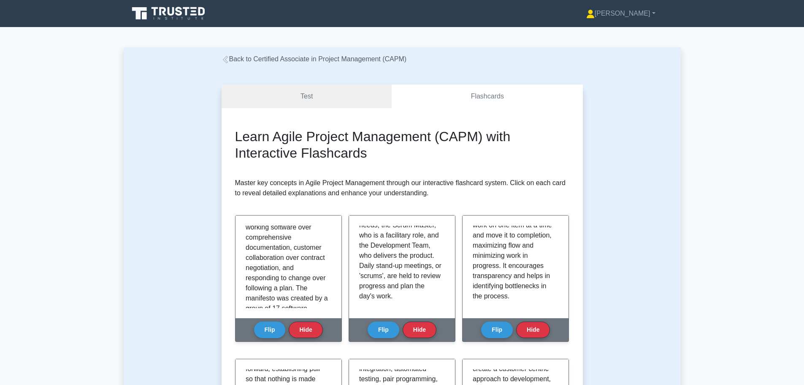
click at [340, 62] on link "Back to Certified Associate in Project Management (CAPM)" at bounding box center [314, 58] width 185 height 7
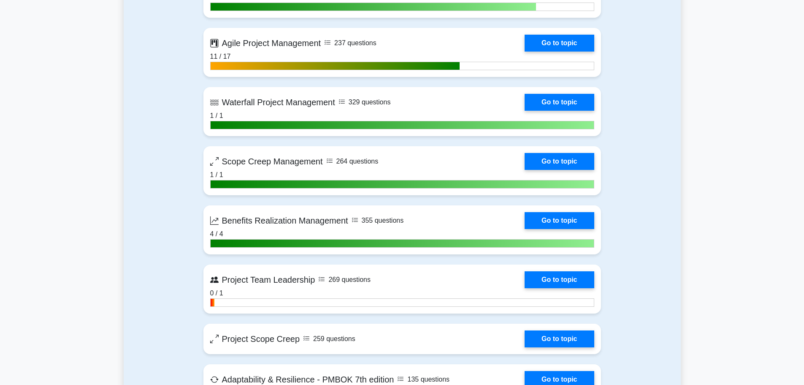
scroll to position [1773, 0]
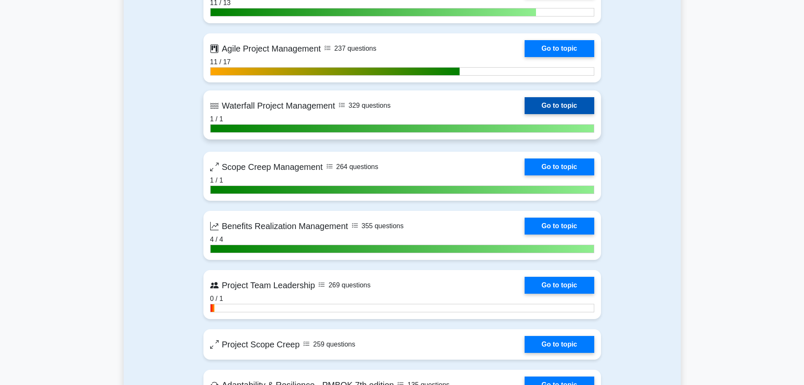
click at [525, 108] on link "Go to topic" at bounding box center [559, 105] width 69 height 17
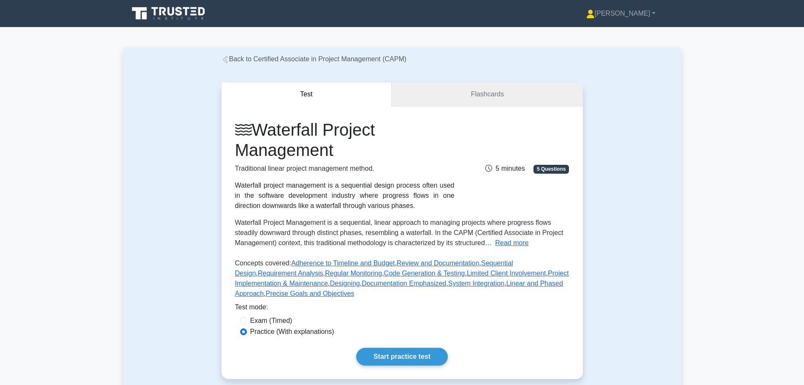
click at [434, 100] on link "Flashcards" at bounding box center [487, 94] width 191 height 24
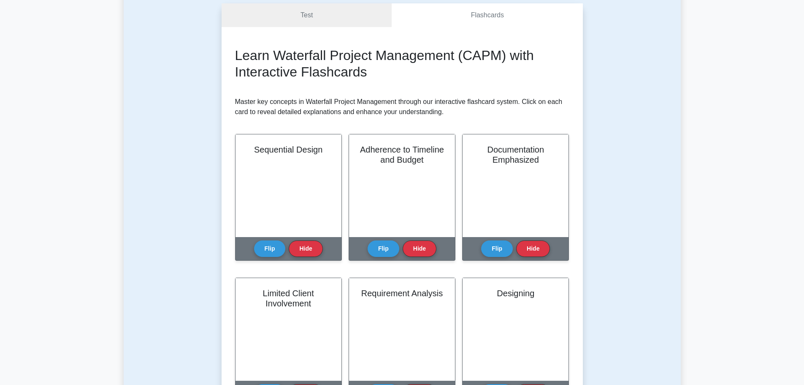
scroll to position [84, 0]
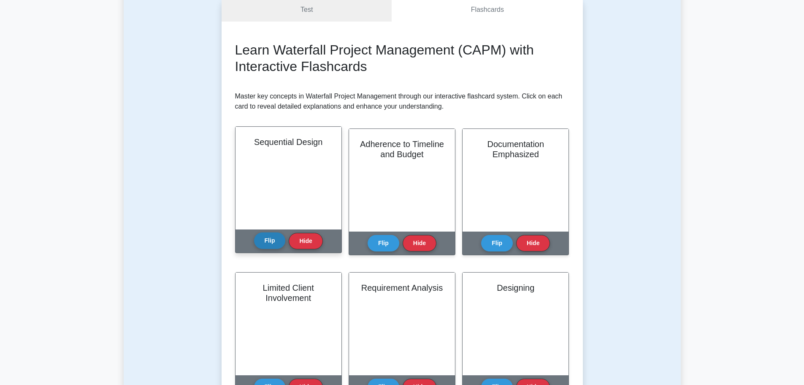
click at [264, 249] on button "Flip" at bounding box center [270, 240] width 32 height 16
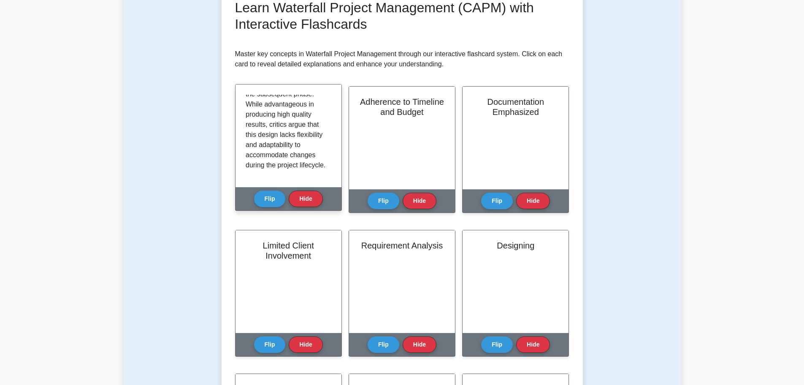
scroll to position [137, 0]
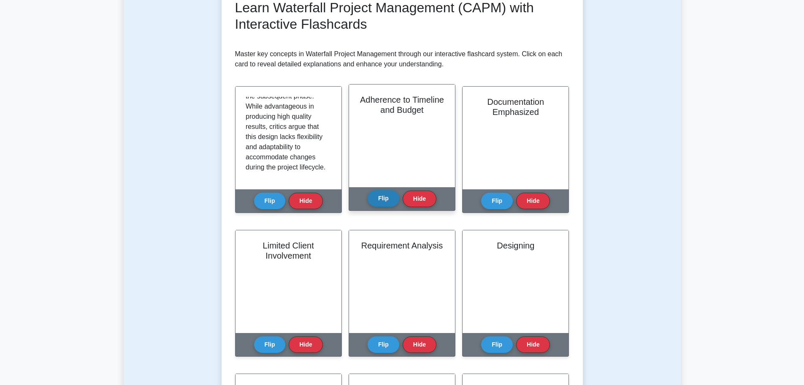
click at [382, 196] on button "Flip" at bounding box center [384, 198] width 32 height 16
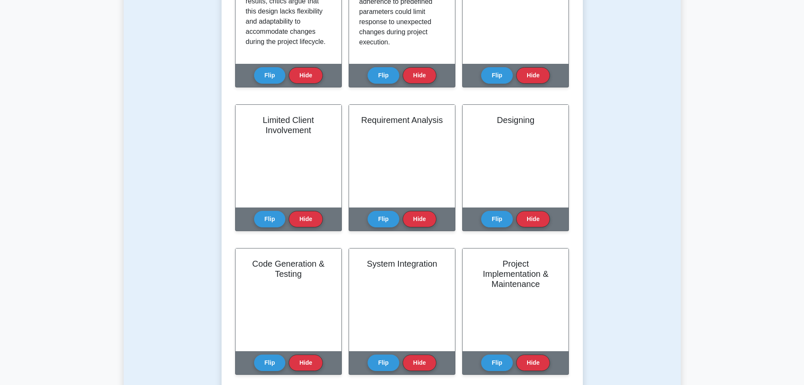
scroll to position [253, 0]
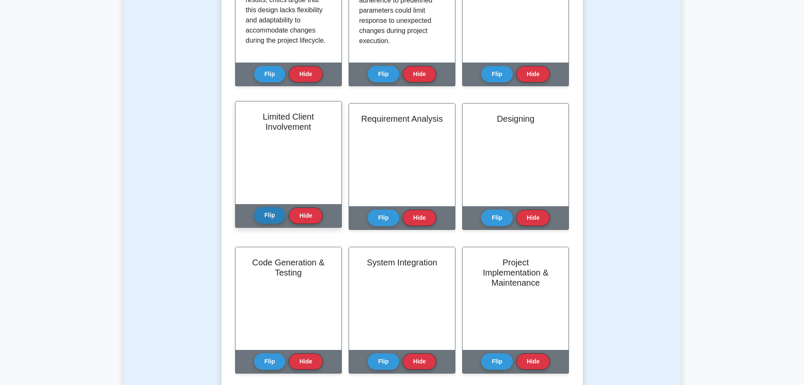
click at [276, 210] on button "Flip" at bounding box center [270, 215] width 32 height 16
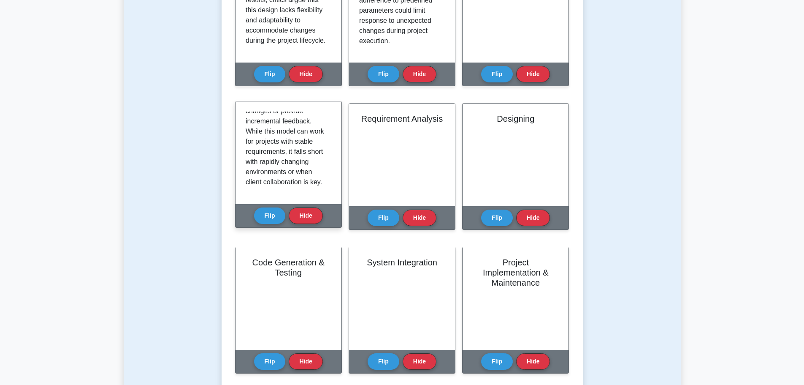
scroll to position [137, 0]
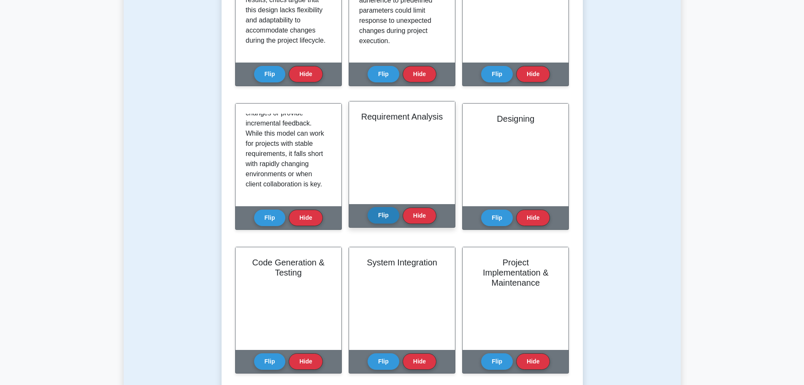
click at [384, 214] on button "Flip" at bounding box center [384, 215] width 32 height 16
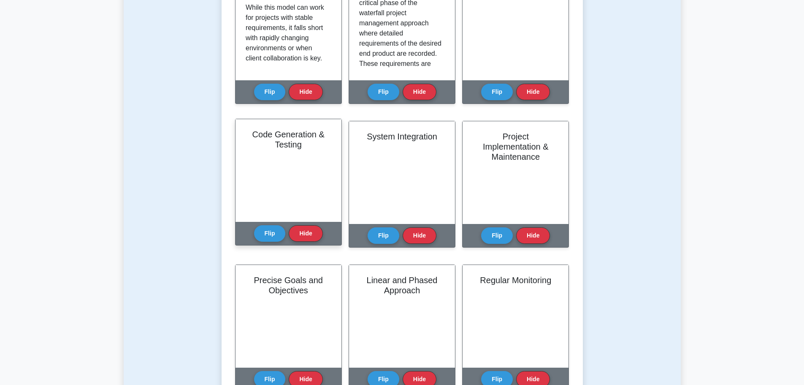
scroll to position [380, 0]
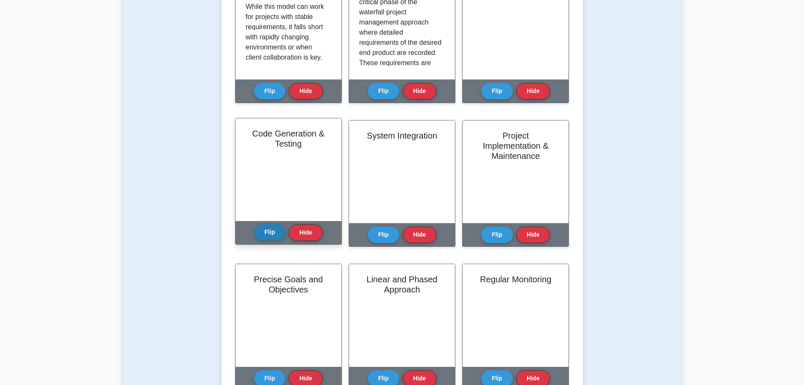
click at [269, 234] on button "Flip" at bounding box center [270, 232] width 32 height 16
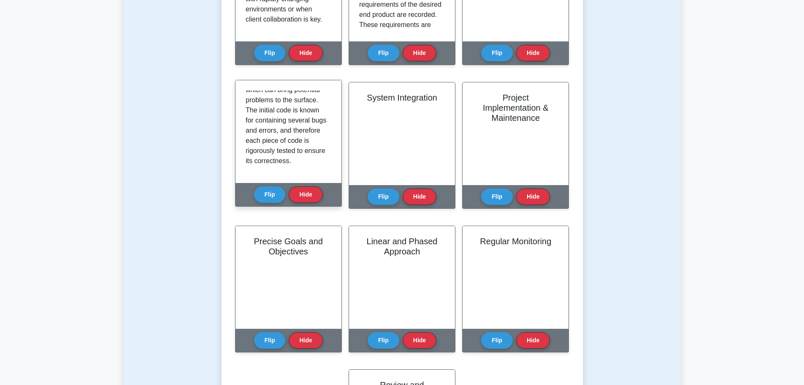
scroll to position [422, 0]
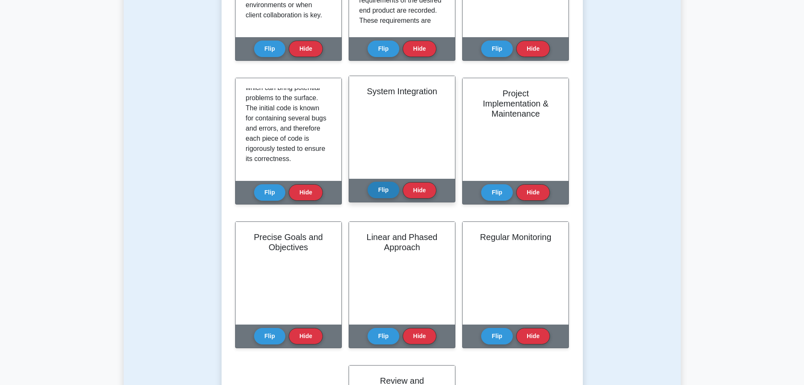
click at [371, 194] on button "Flip" at bounding box center [384, 190] width 32 height 16
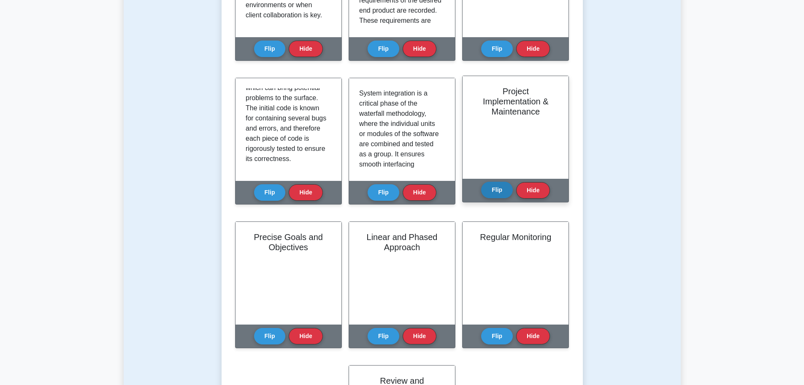
click at [489, 187] on button "Flip" at bounding box center [497, 190] width 32 height 16
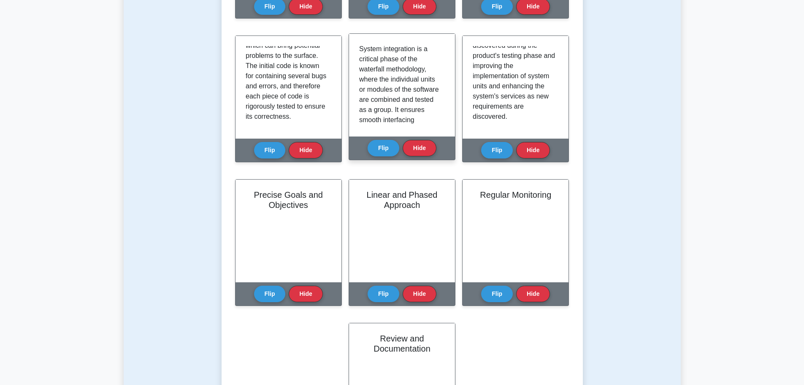
scroll to position [218, 0]
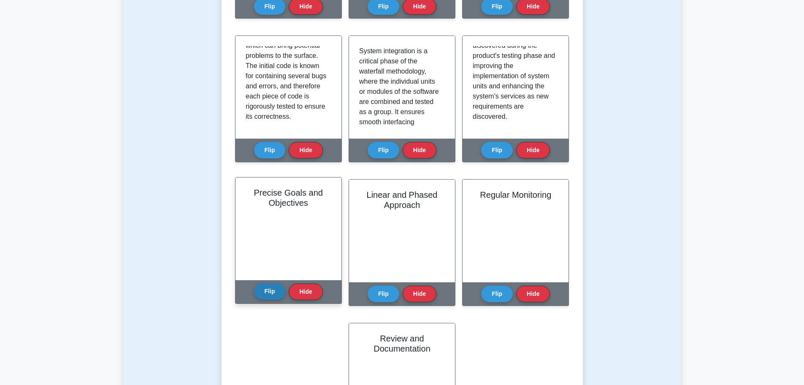
click at [258, 289] on button "Flip" at bounding box center [270, 291] width 32 height 16
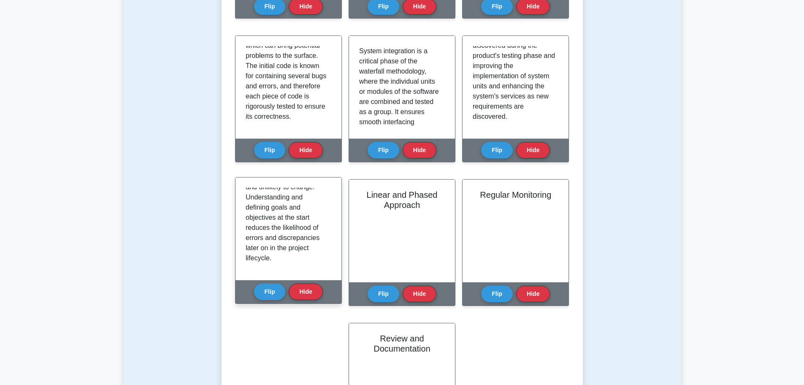
scroll to position [208, 0]
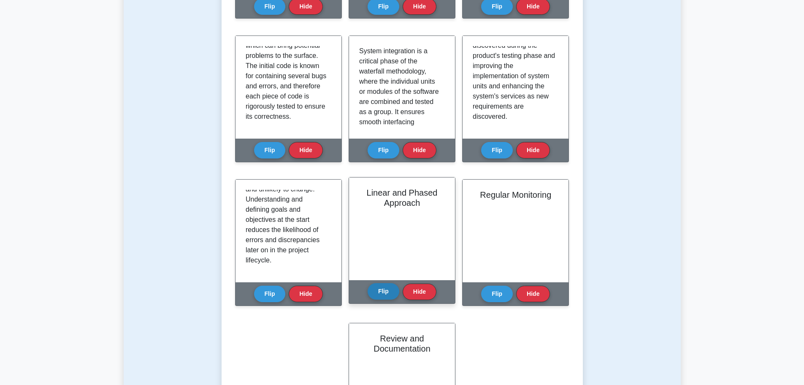
click at [374, 291] on button "Flip" at bounding box center [384, 291] width 32 height 16
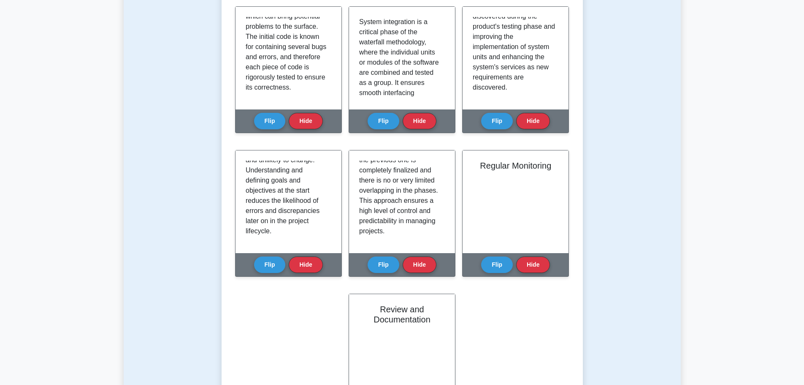
scroll to position [549, 0]
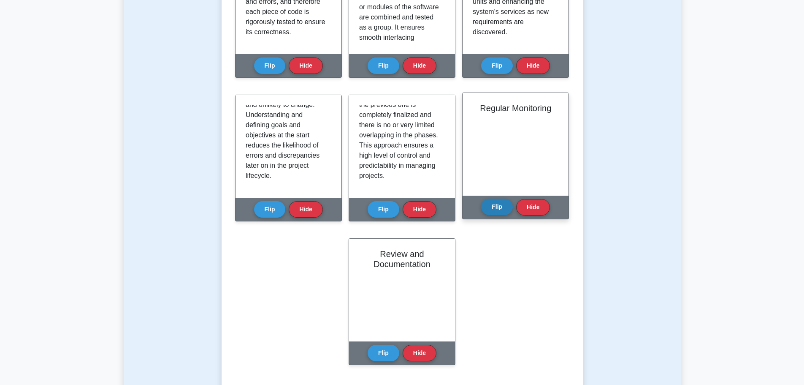
click at [494, 209] on button "Flip" at bounding box center [497, 206] width 32 height 16
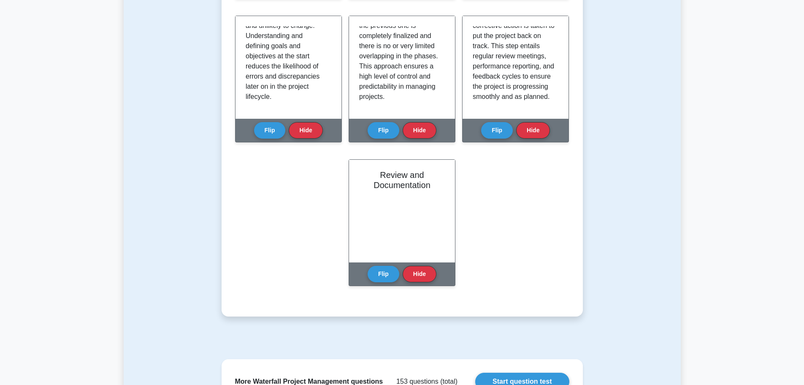
scroll to position [633, 0]
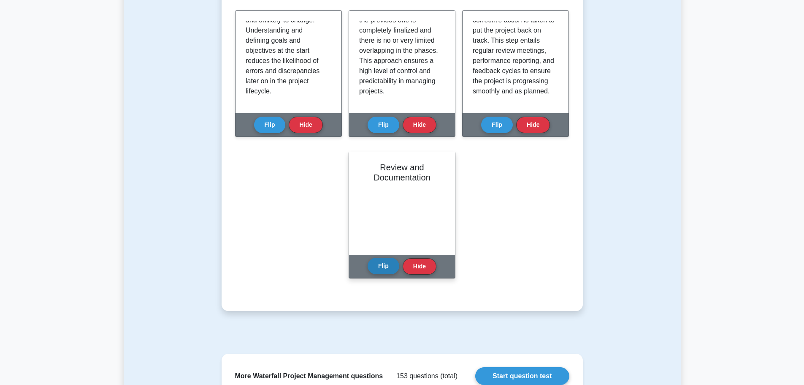
click at [385, 270] on button "Flip" at bounding box center [384, 265] width 32 height 16
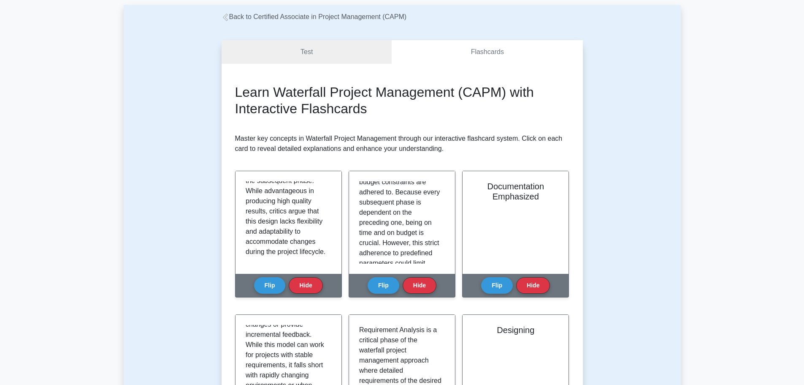
scroll to position [0, 0]
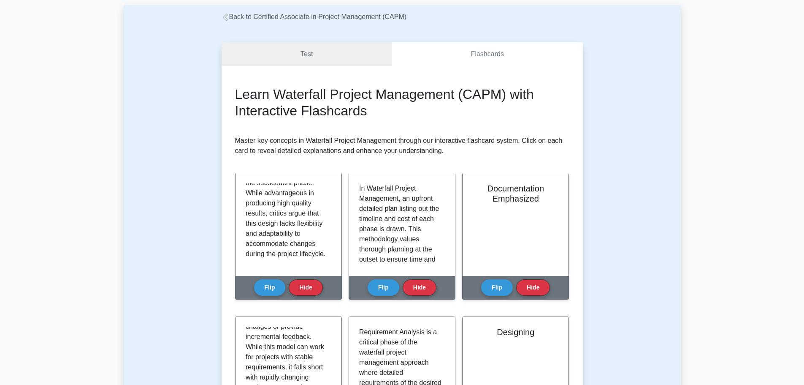
click at [346, 14] on link "Back to Certified Associate in Project Management (CAPM)" at bounding box center [314, 16] width 185 height 7
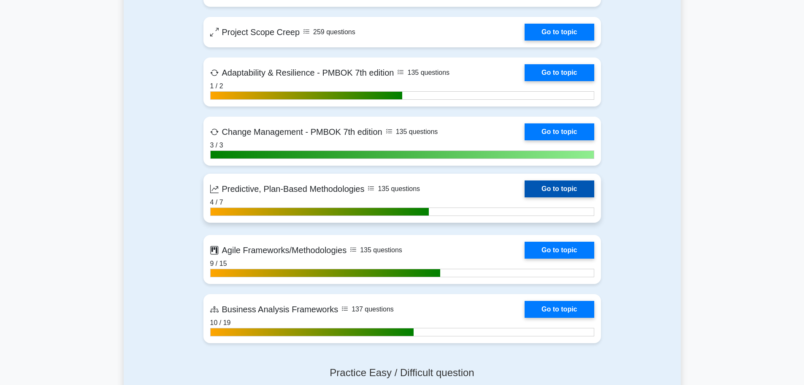
scroll to position [2153, 0]
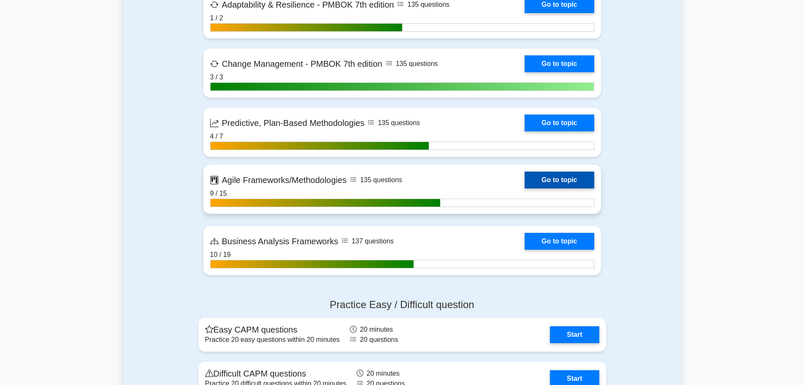
click at [525, 179] on link "Go to topic" at bounding box center [559, 179] width 69 height 17
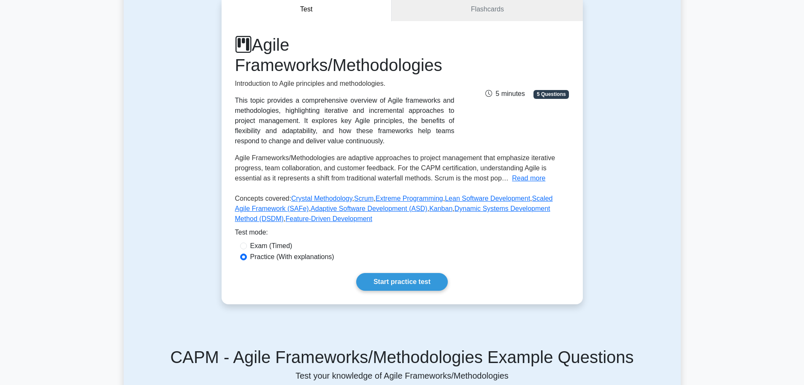
scroll to position [42, 0]
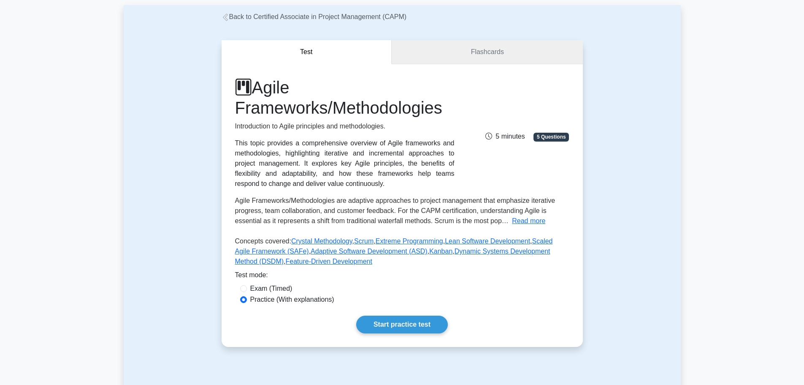
click at [436, 49] on link "Flashcards" at bounding box center [487, 52] width 191 height 24
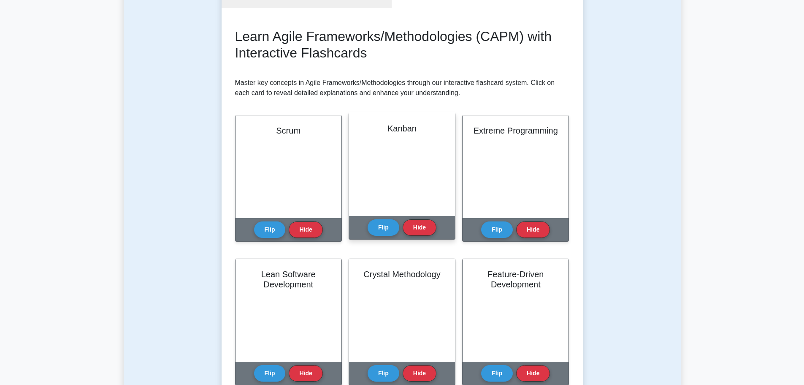
scroll to position [42, 0]
